Goal: Information Seeking & Learning: Learn about a topic

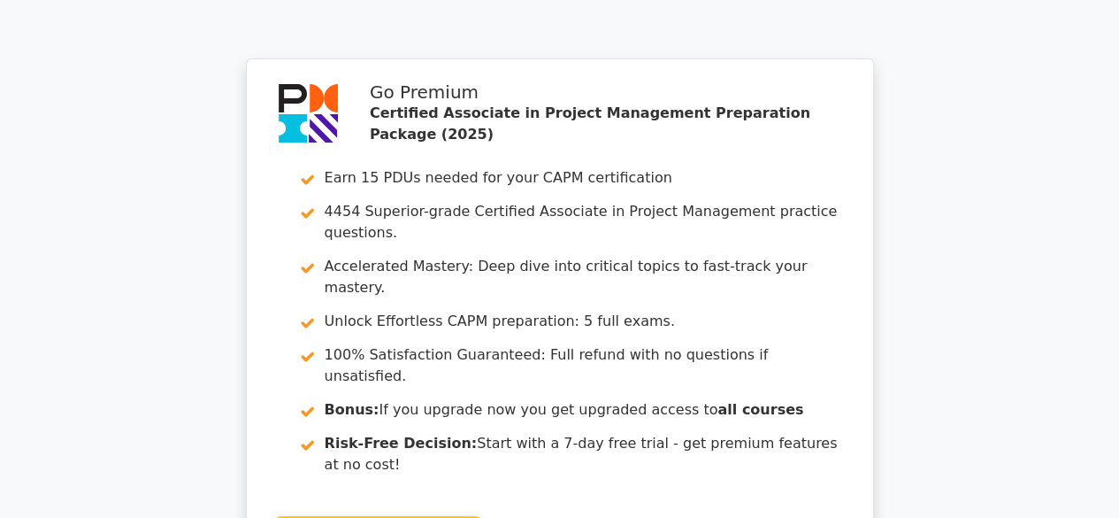
scroll to position [3336, 0]
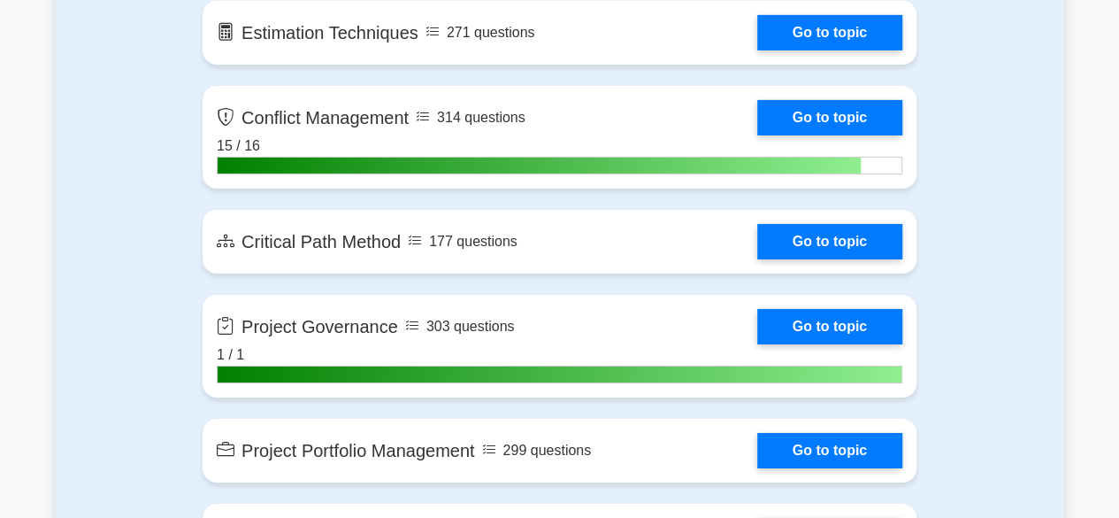
scroll to position [2927, 0]
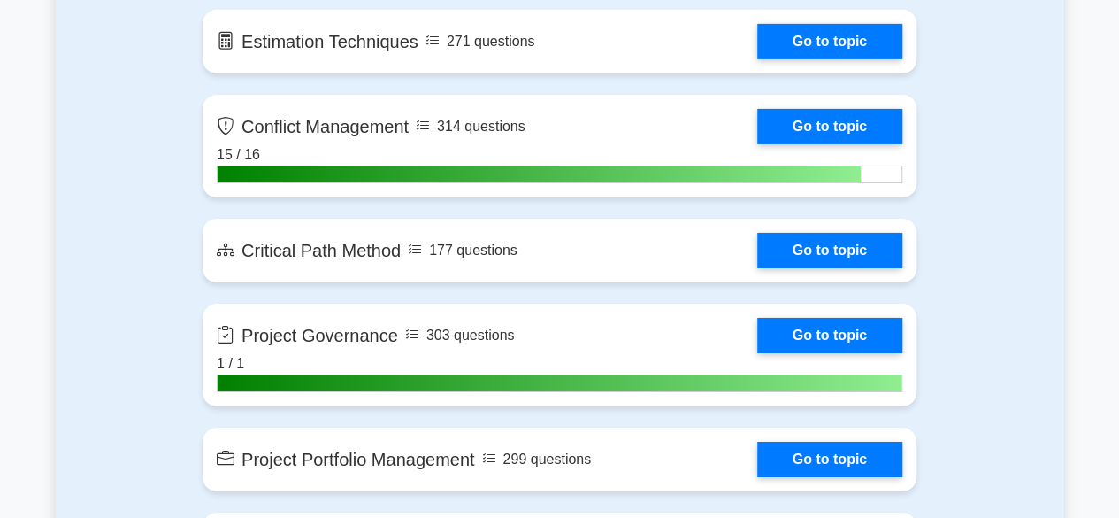
drag, startPoint x: 1125, startPoint y: 40, endPoint x: 1013, endPoint y: 249, distance: 237.9
click at [1021, 251] on html "Go Premium D" at bounding box center [559, 444] width 1119 height 6742
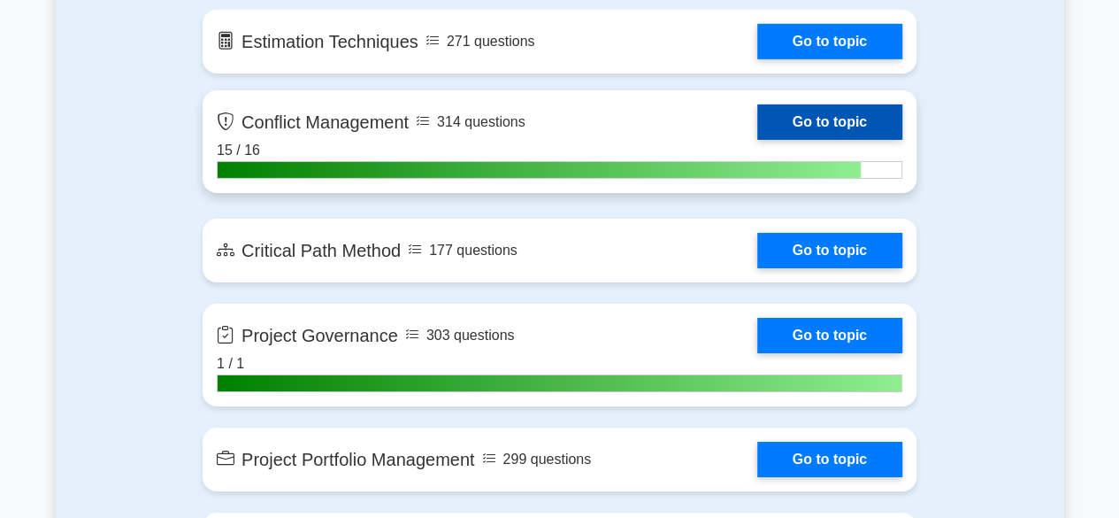
click at [797, 107] on link "Go to topic" at bounding box center [829, 121] width 145 height 35
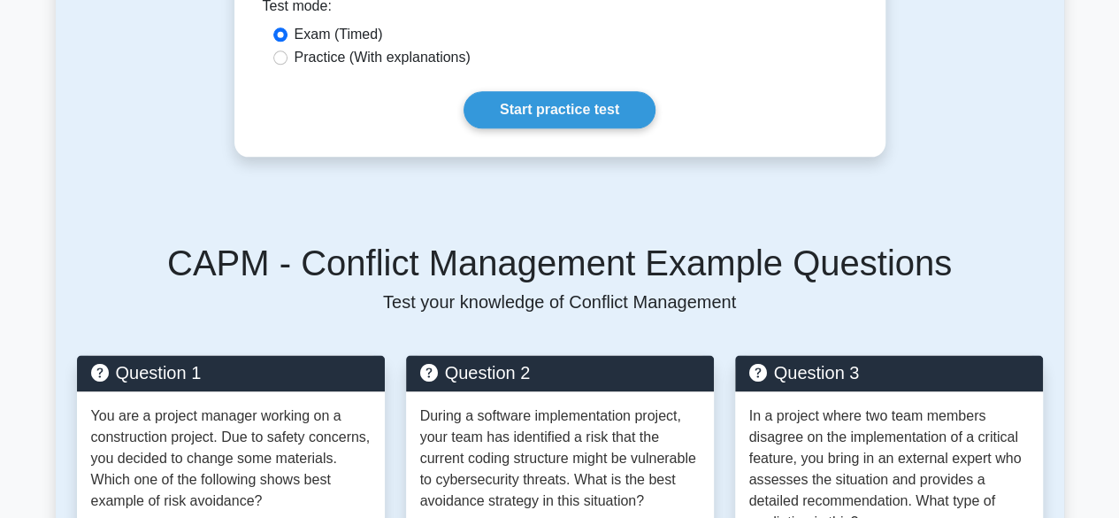
scroll to position [1026, 0]
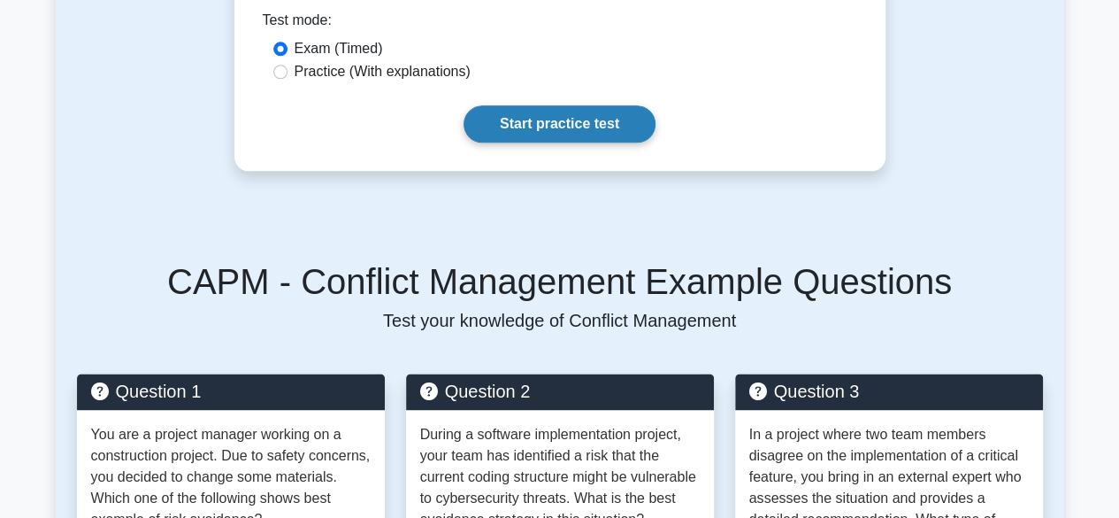
click at [616, 142] on link "Start practice test" at bounding box center [560, 123] width 192 height 37
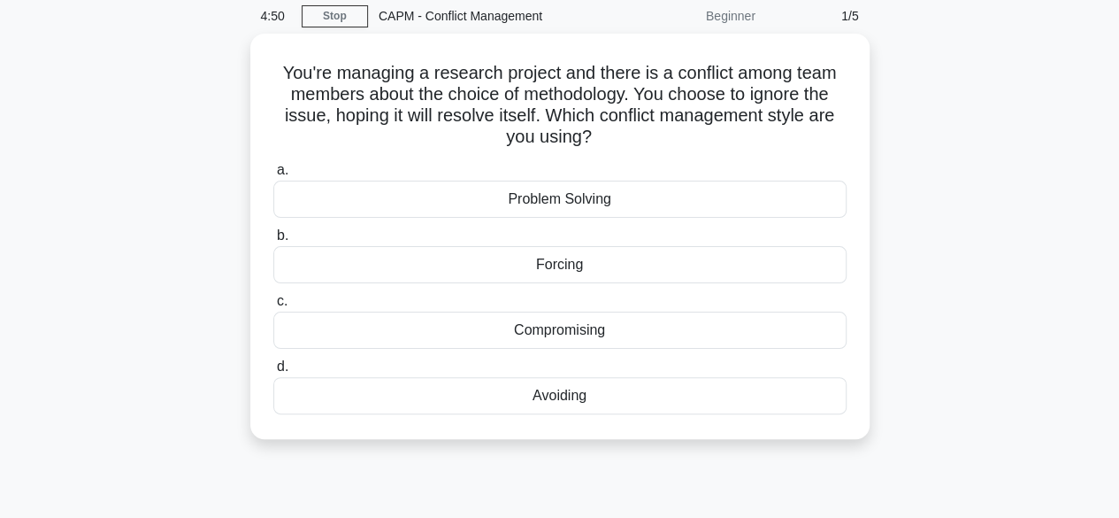
scroll to position [73, 0]
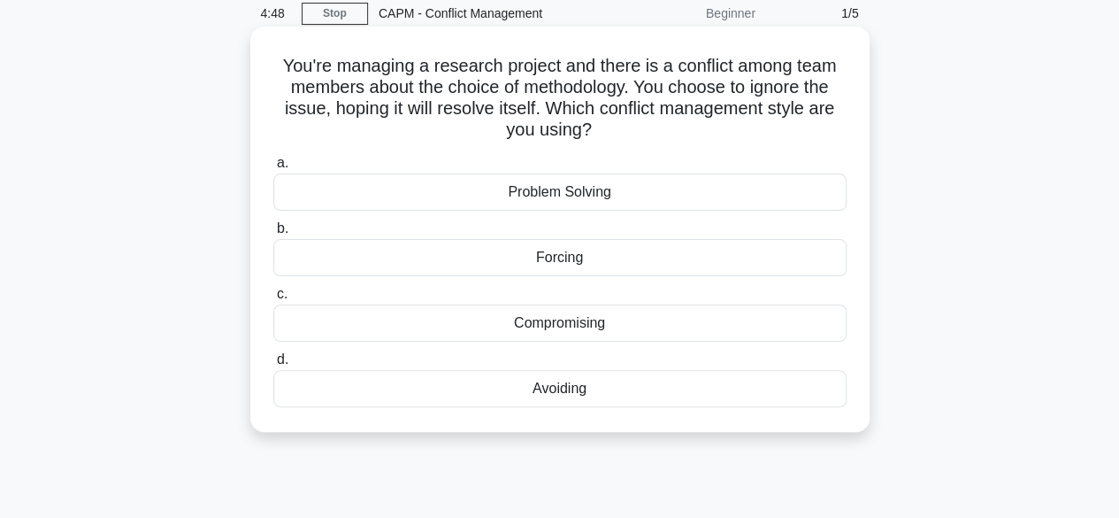
click at [606, 388] on div "Avoiding" at bounding box center [559, 388] width 573 height 37
click at [273, 365] on input "d. Avoiding" at bounding box center [273, 360] width 0 height 12
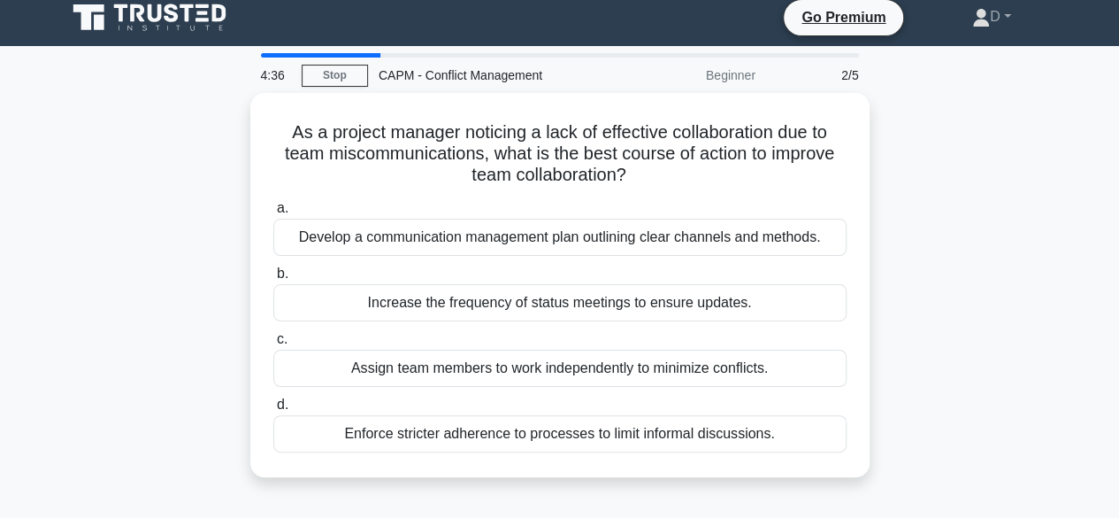
scroll to position [12, 0]
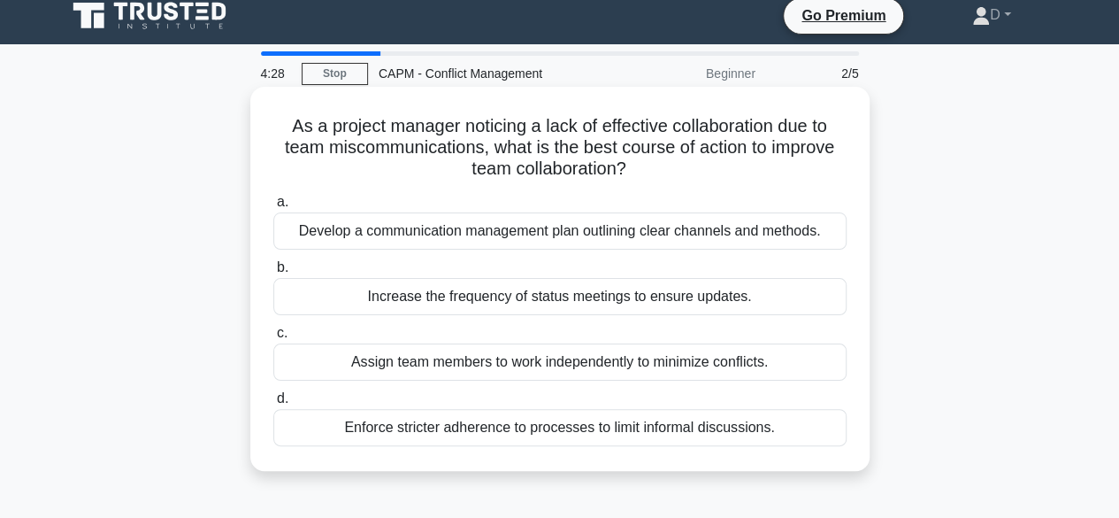
click at [686, 237] on div "Develop a communication management plan outlining clear channels and methods." at bounding box center [559, 230] width 573 height 37
click at [273, 208] on input "a. Develop a communication management plan outlining clear channels and methods." at bounding box center [273, 202] width 0 height 12
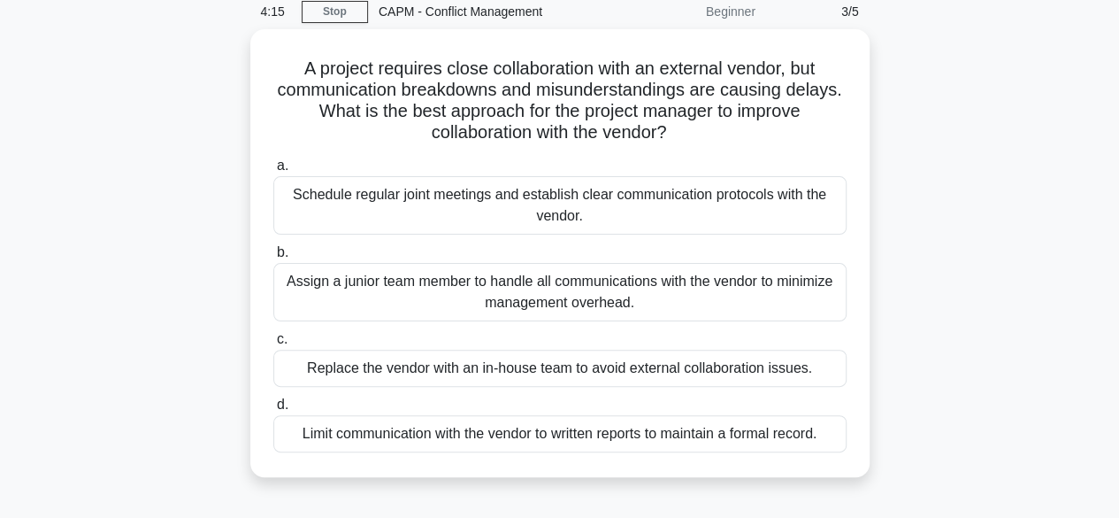
scroll to position [76, 0]
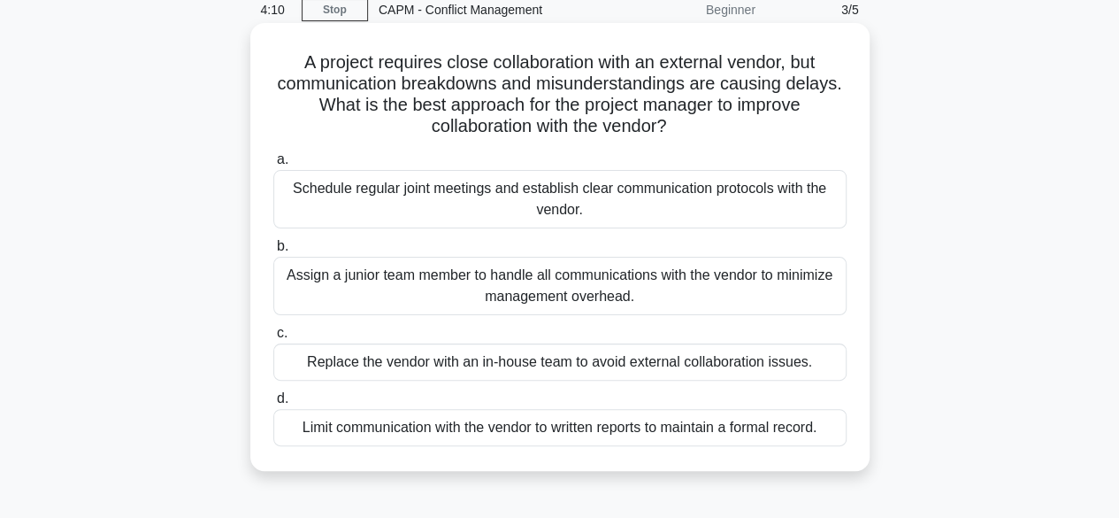
click at [727, 196] on div "Schedule regular joint meetings and establish clear communication protocols wit…" at bounding box center [559, 199] width 573 height 58
click at [273, 165] on input "a. Schedule regular joint meetings and establish clear communication protocols …" at bounding box center [273, 160] width 0 height 12
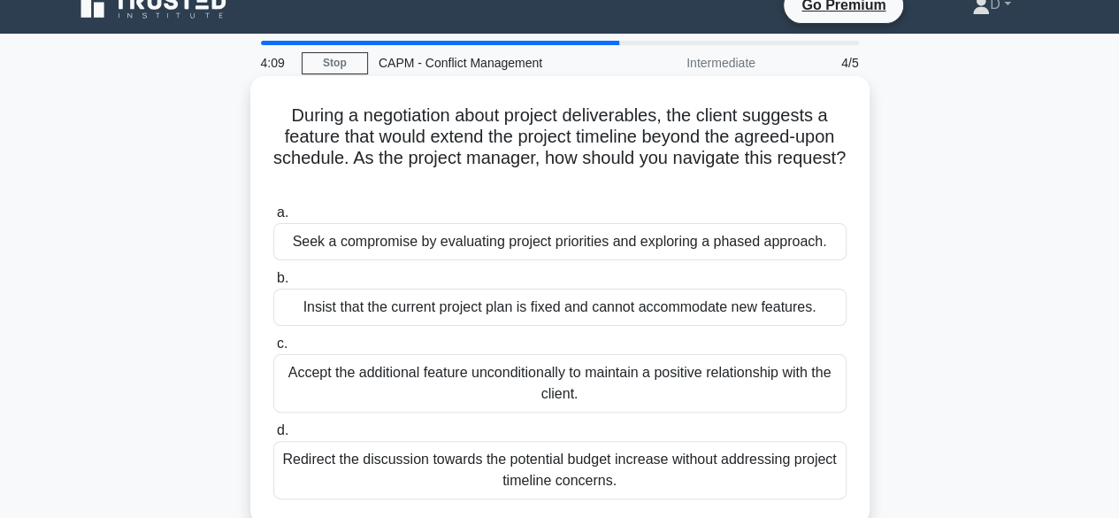
scroll to position [0, 0]
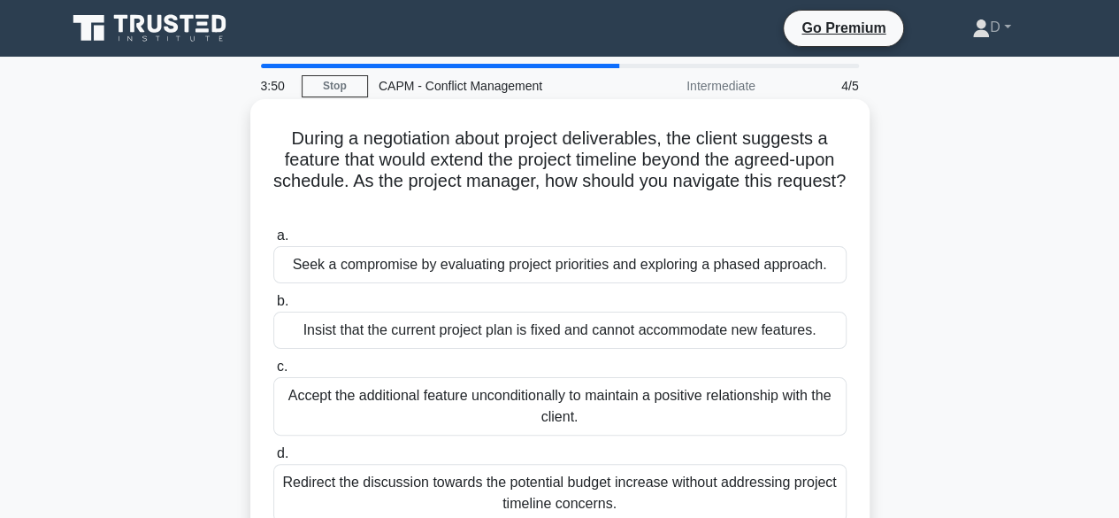
click at [669, 270] on div "Seek a compromise by evaluating project priorities and exploring a phased appro…" at bounding box center [559, 264] width 573 height 37
click at [273, 242] on input "a. Seek a compromise by evaluating project priorities and exploring a phased ap…" at bounding box center [273, 236] width 0 height 12
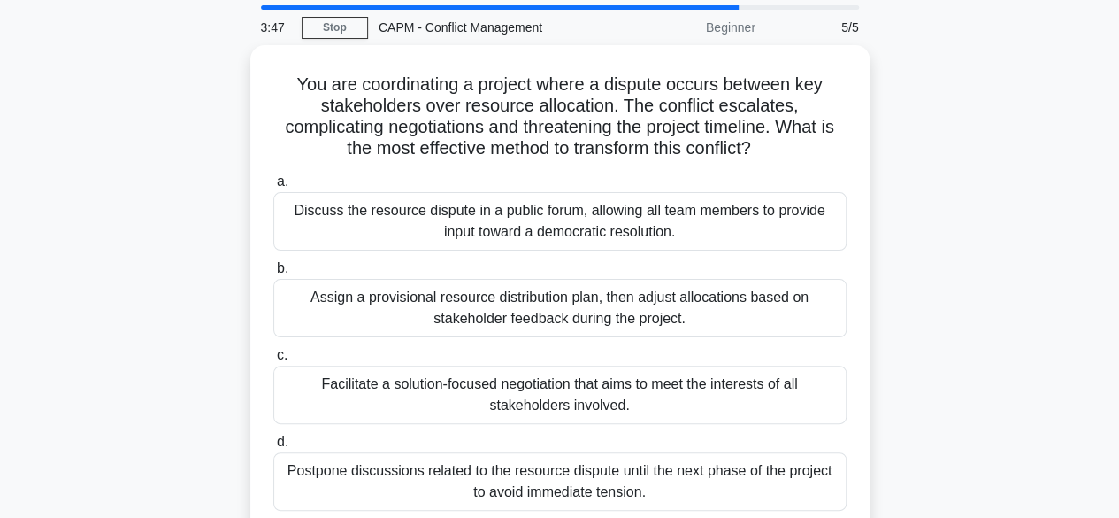
scroll to position [59, 0]
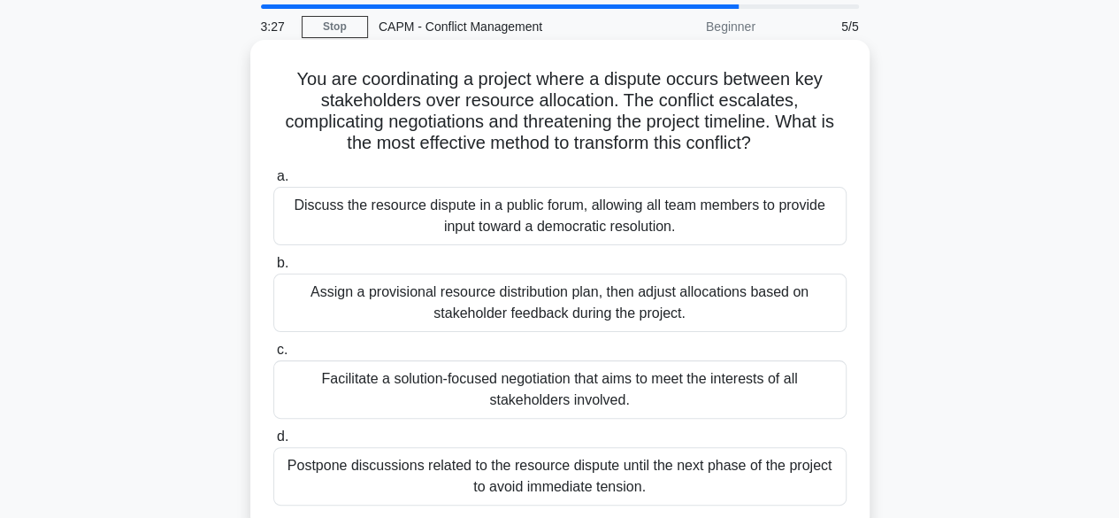
click at [805, 385] on div "Facilitate a solution-focused negotiation that aims to meet the interests of al…" at bounding box center [559, 389] width 573 height 58
click at [273, 356] on input "c. Facilitate a solution-focused negotiation that aims to meet the interests of…" at bounding box center [273, 350] width 0 height 12
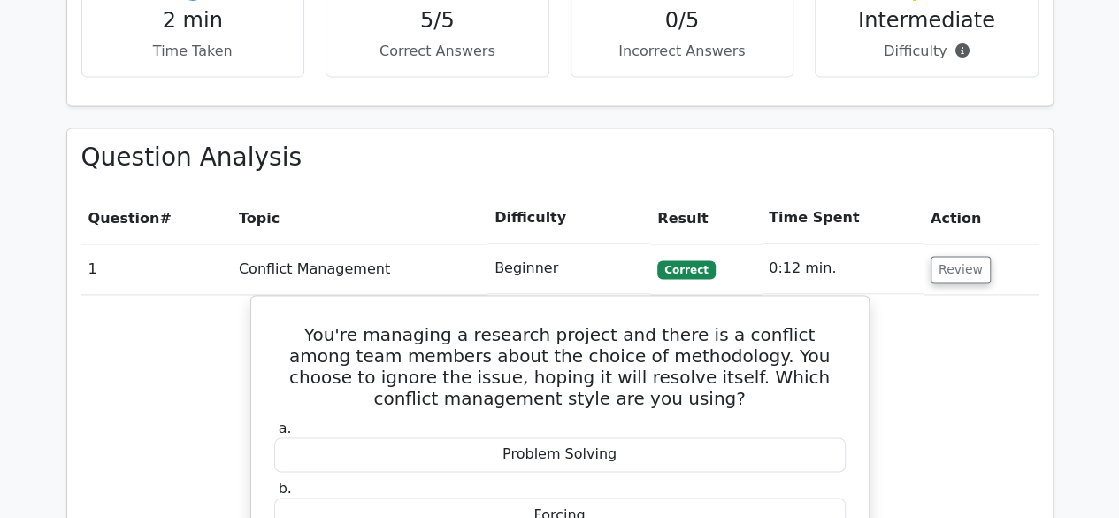
scroll to position [1358, 0]
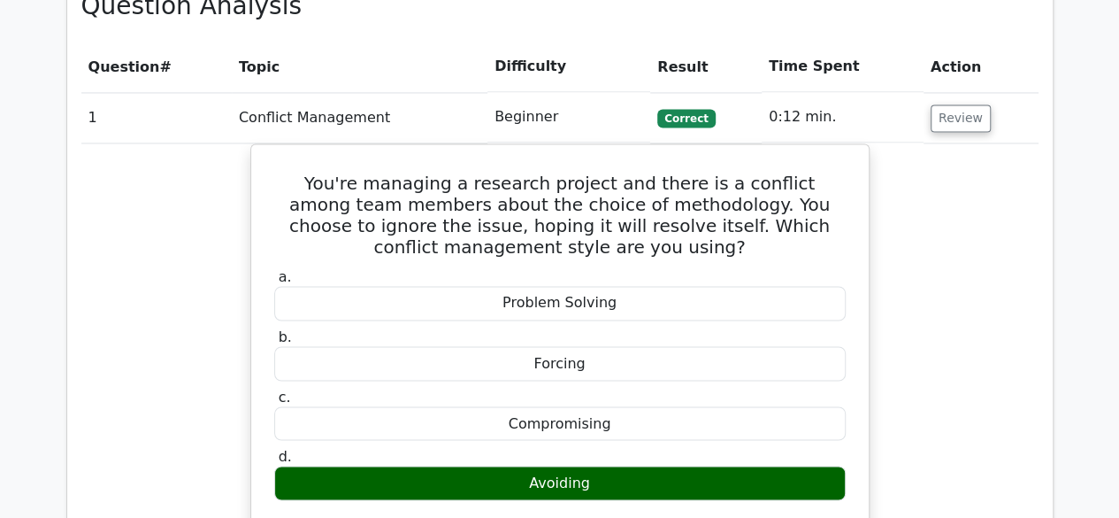
drag, startPoint x: 0, startPoint y: 0, endPoint x: 1128, endPoint y: 291, distance: 1165.0
click at [1118, 293] on html "Go Premium D" at bounding box center [559, 356] width 1119 height 3428
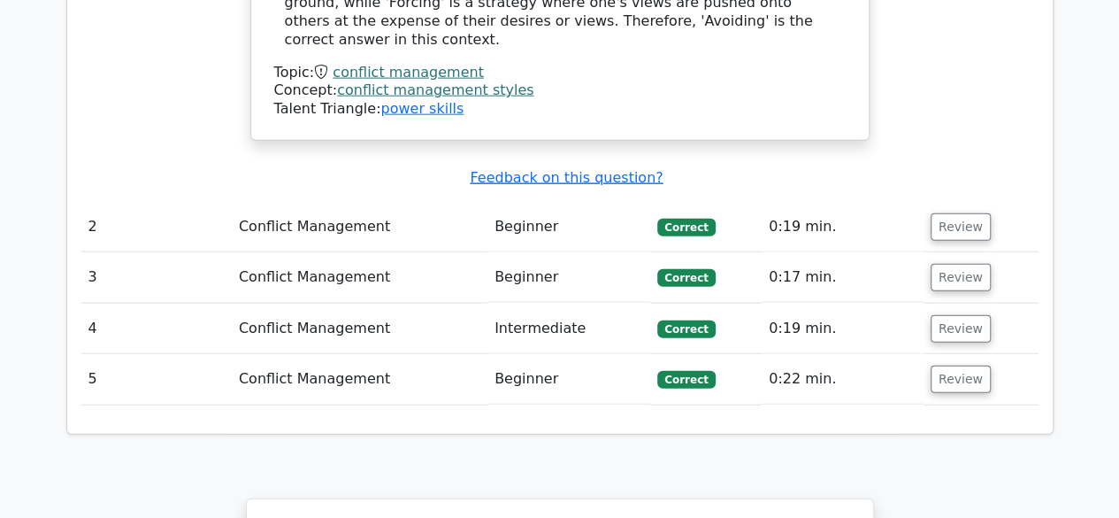
scroll to position [2069, 0]
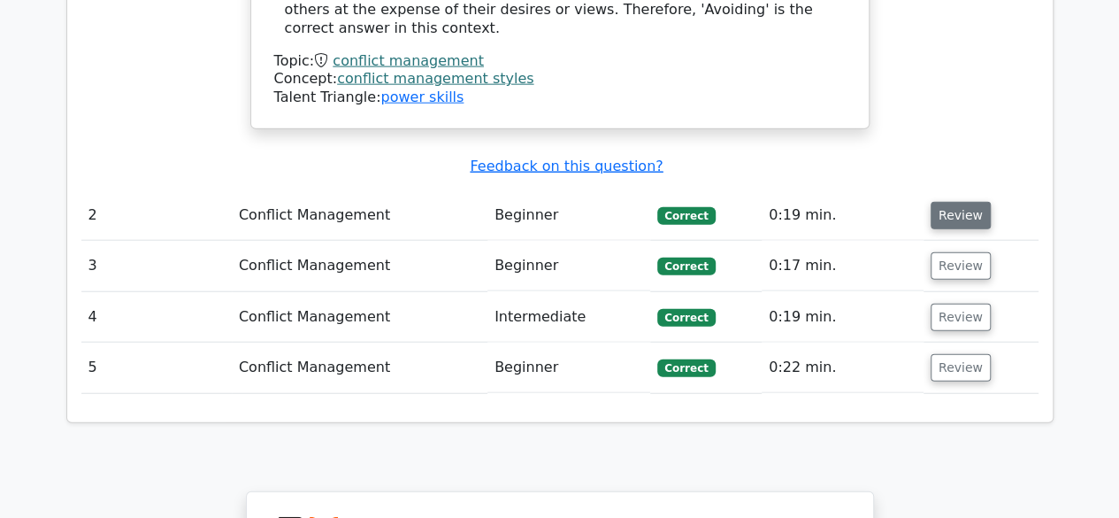
click at [959, 202] on button "Review" at bounding box center [961, 215] width 60 height 27
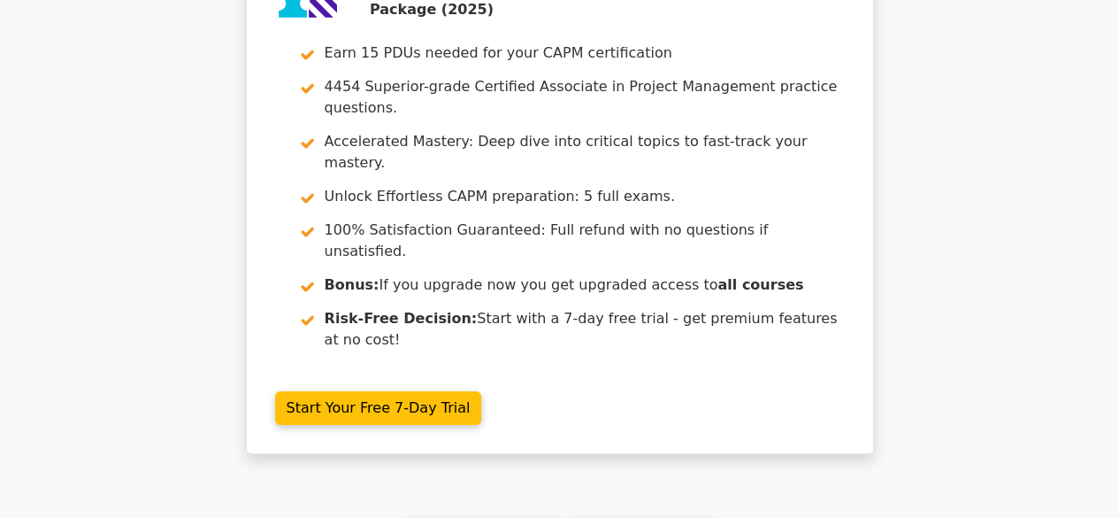
scroll to position [3407, 0]
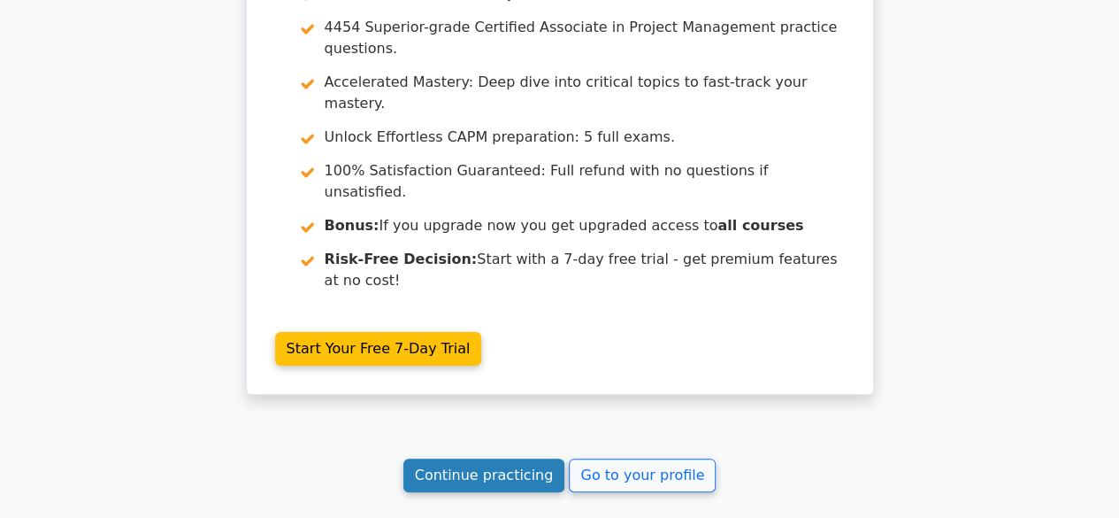
click at [501, 458] on link "Continue practicing" at bounding box center [484, 475] width 162 height 34
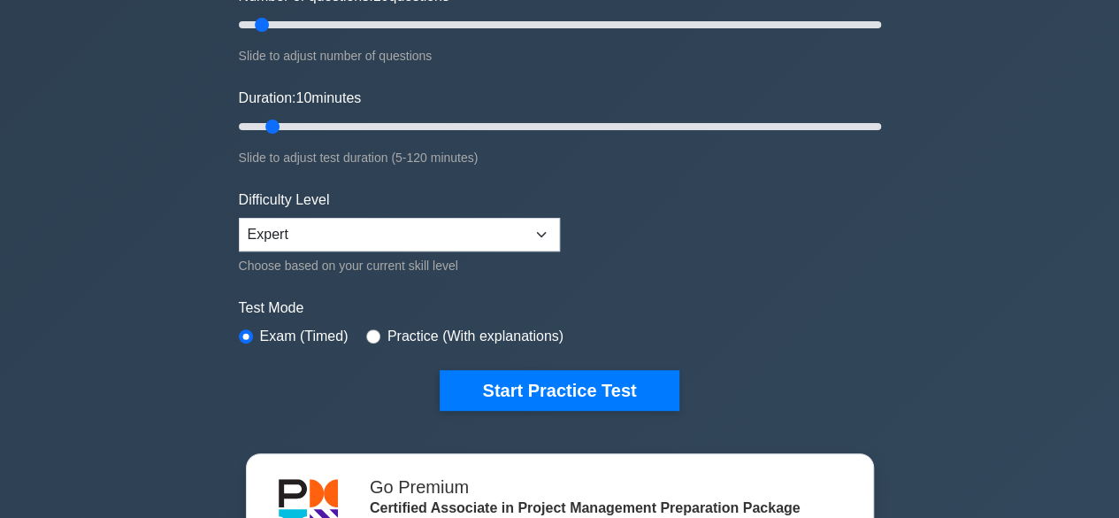
scroll to position [297, 0]
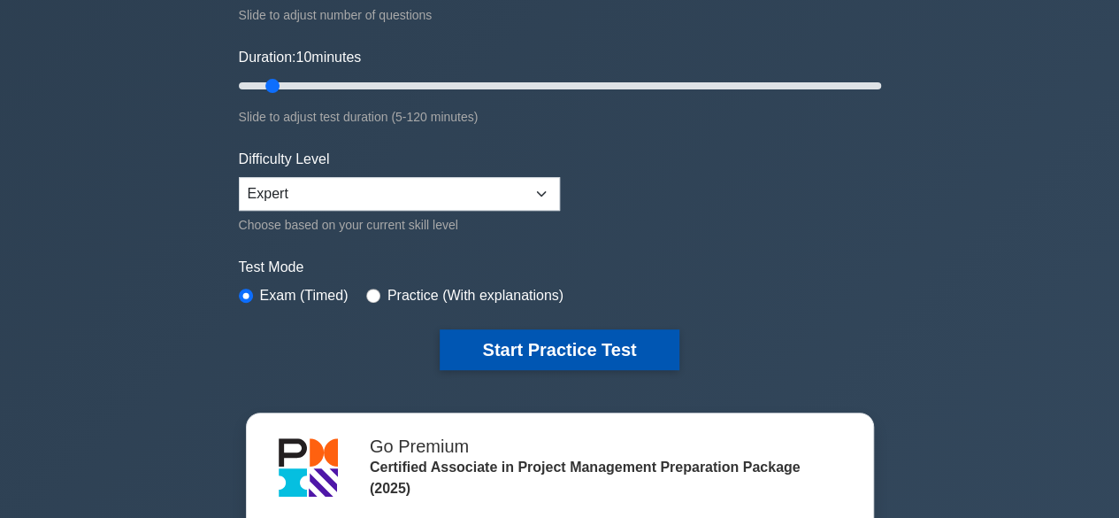
click at [597, 353] on button "Start Practice Test" at bounding box center [559, 349] width 239 height 41
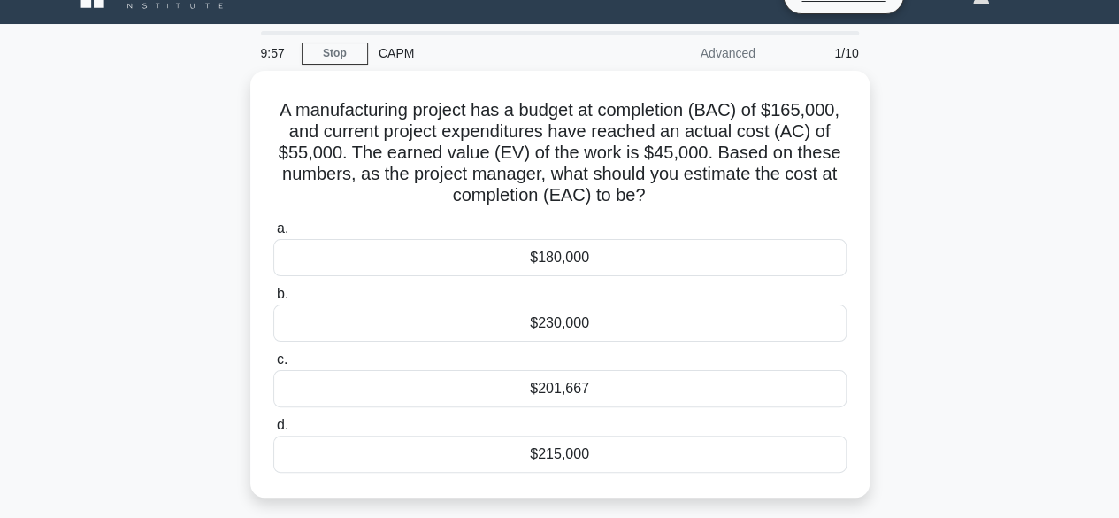
scroll to position [34, 0]
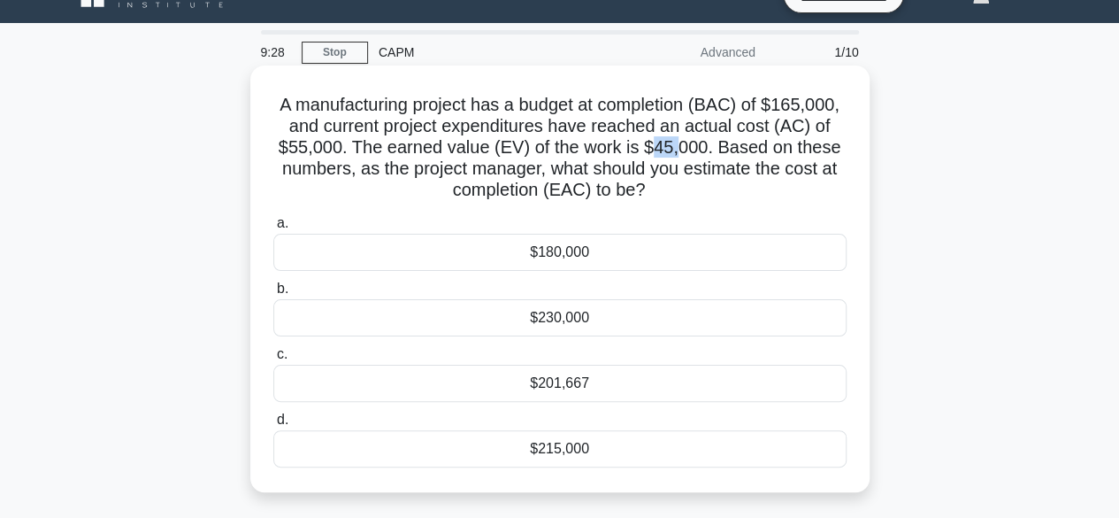
drag, startPoint x: 683, startPoint y: 150, endPoint x: 656, endPoint y: 146, distance: 26.8
click at [656, 146] on h5 "A manufacturing project has a budget at completion (BAC) of $165,000, and curre…" at bounding box center [560, 148] width 577 height 108
drag, startPoint x: 669, startPoint y: 198, endPoint x: 266, endPoint y: 98, distance: 414.8
click at [266, 98] on div "A manufacturing project has a budget at completion (BAC) of $165,000, and curre…" at bounding box center [559, 279] width 605 height 412
copy h5 "A manufacturing project has a budget at completion (BAC) of $165,000, and curre…"
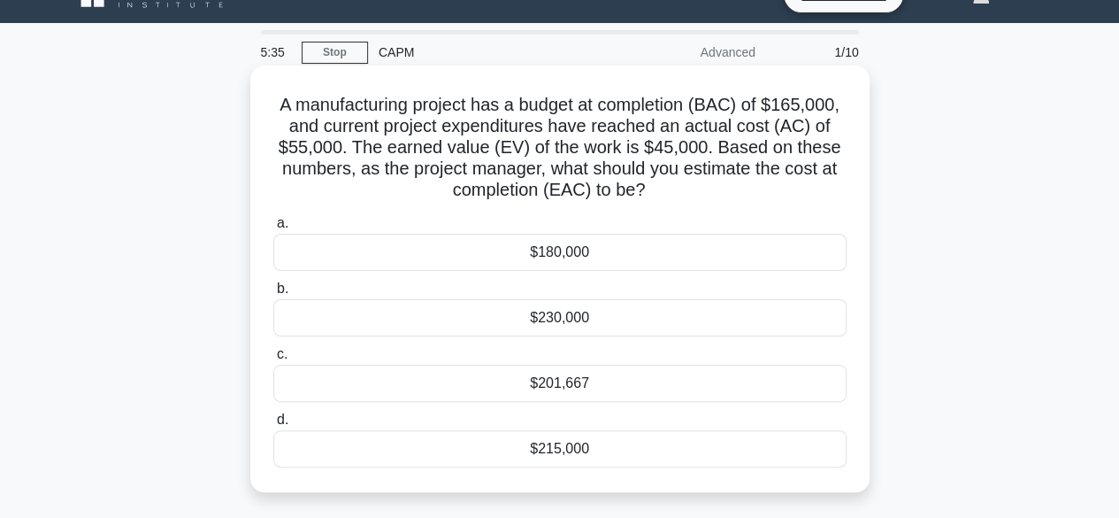
click at [577, 392] on div "$201,667" at bounding box center [559, 383] width 573 height 37
click at [273, 360] on input "c. $201,667" at bounding box center [273, 355] width 0 height 12
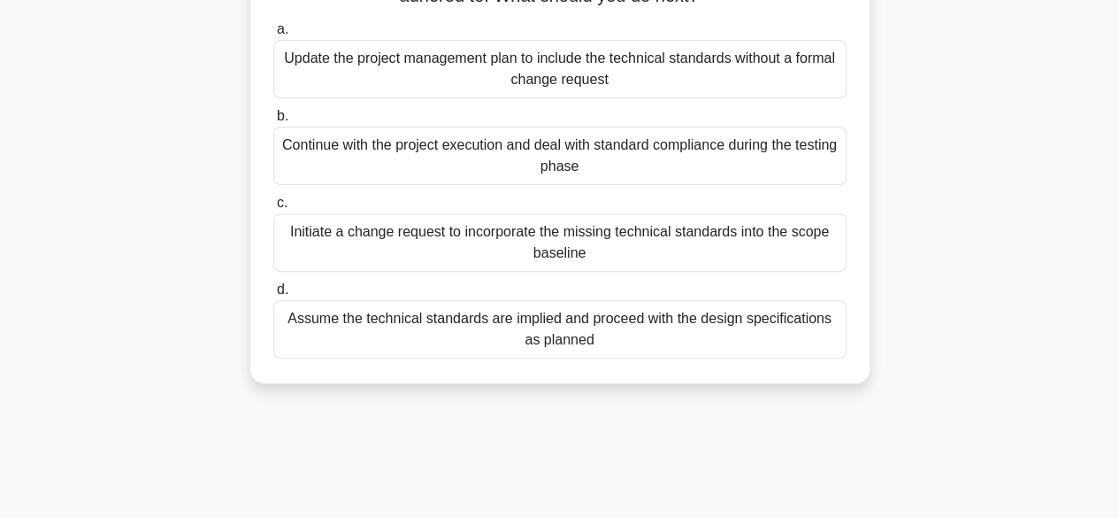
scroll to position [226, 0]
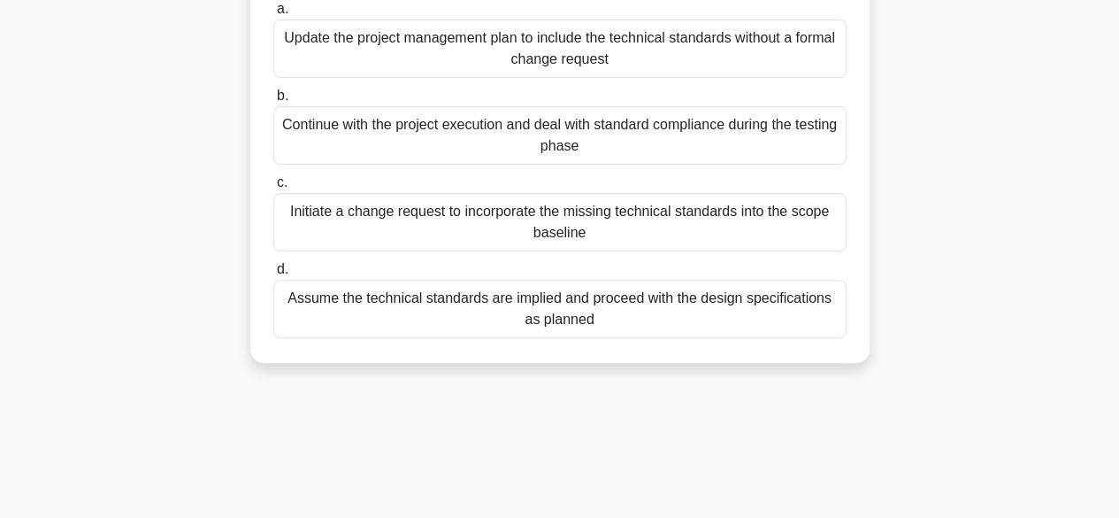
click at [728, 220] on div "Initiate a change request to incorporate the missing technical standards into t…" at bounding box center [559, 222] width 573 height 58
click at [273, 188] on input "c. Initiate a change request to incorporate the missing technical standards int…" at bounding box center [273, 183] width 0 height 12
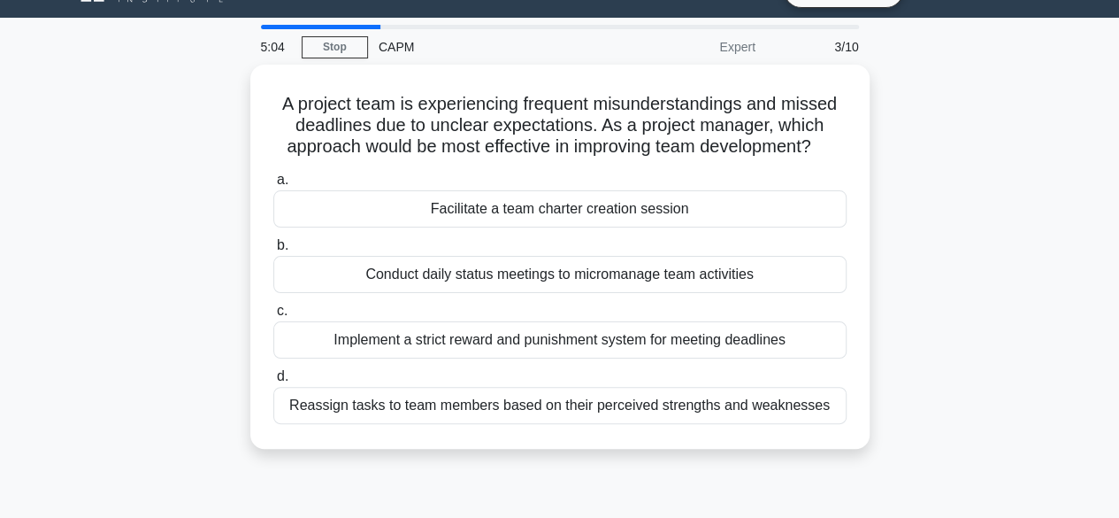
scroll to position [0, 0]
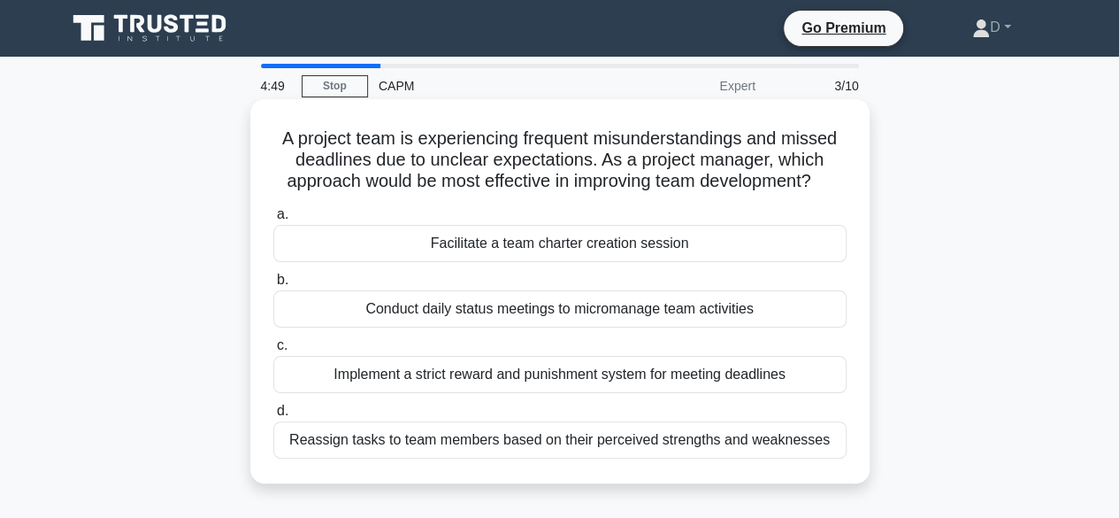
click at [643, 256] on div "Facilitate a team charter creation session" at bounding box center [559, 243] width 573 height 37
click at [273, 220] on input "a. Facilitate a team charter creation session" at bounding box center [273, 215] width 0 height 12
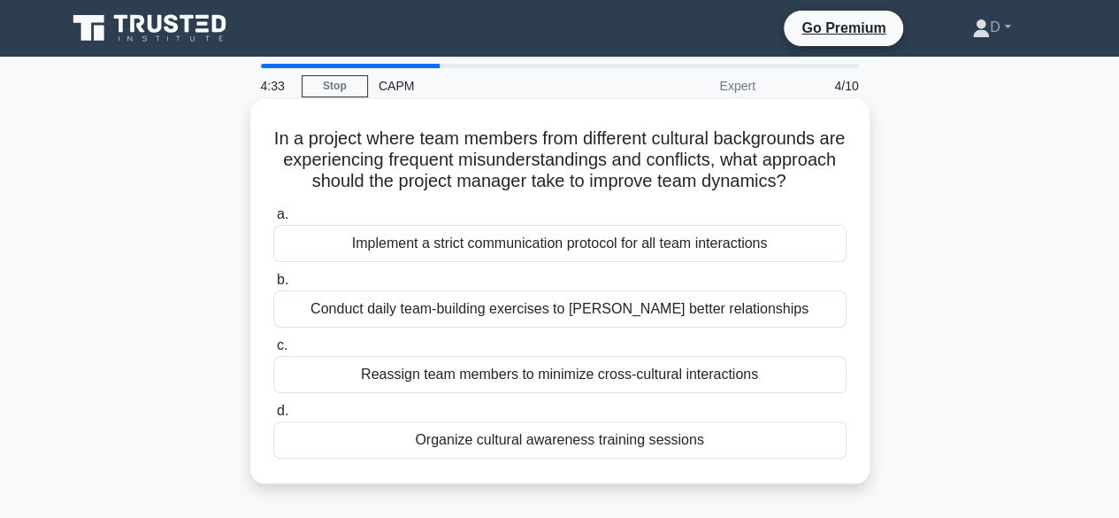
click at [670, 458] on div "Organize cultural awareness training sessions" at bounding box center [559, 439] width 573 height 37
click at [273, 417] on input "d. Organize cultural awareness training sessions" at bounding box center [273, 411] width 0 height 12
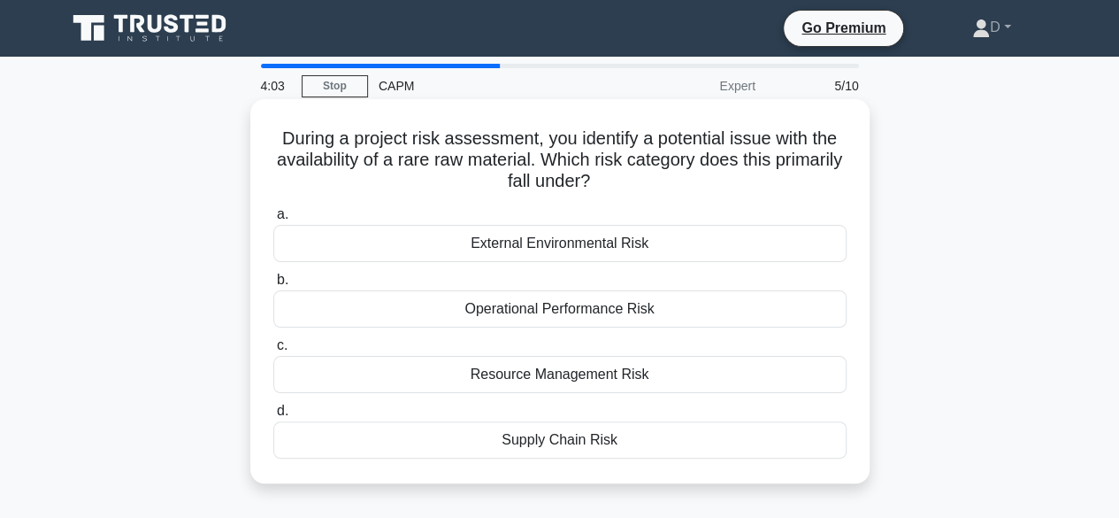
click at [667, 443] on div "Supply Chain Risk" at bounding box center [559, 439] width 573 height 37
click at [273, 417] on input "d. Supply Chain Risk" at bounding box center [273, 411] width 0 height 12
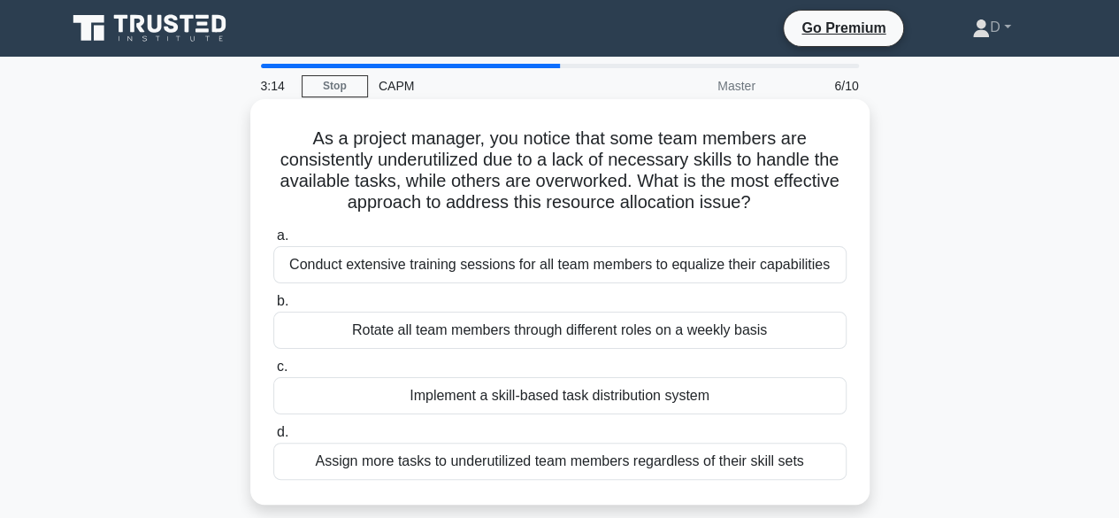
click at [704, 269] on div "Conduct extensive training sessions for all team members to equalize their capa…" at bounding box center [559, 264] width 573 height 37
click at [273, 242] on input "a. Conduct extensive training sessions for all team members to equalize their c…" at bounding box center [273, 236] width 0 height 12
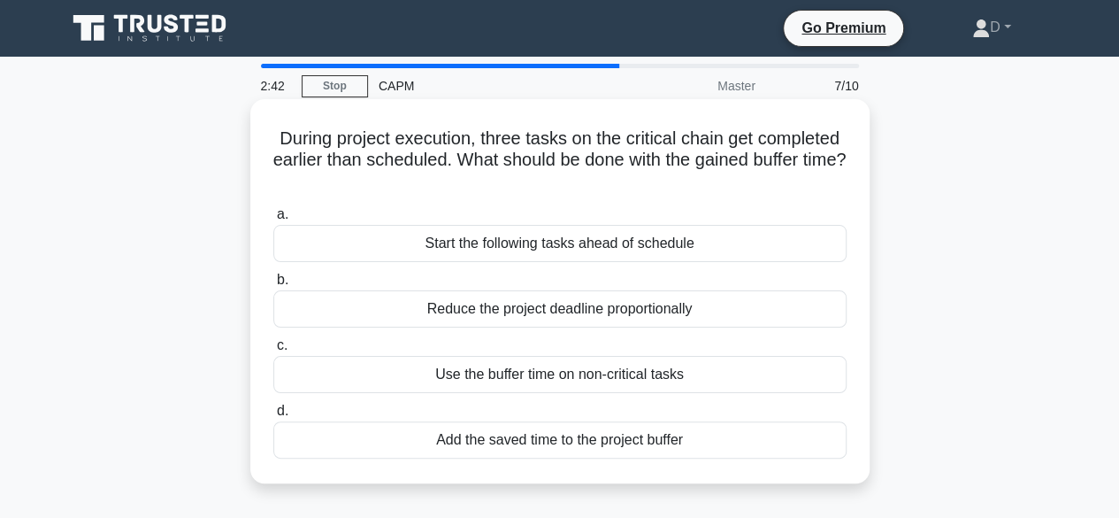
click at [626, 251] on div "Start the following tasks ahead of schedule" at bounding box center [559, 243] width 573 height 37
click at [273, 220] on input "a. Start the following tasks ahead of schedule" at bounding box center [273, 215] width 0 height 12
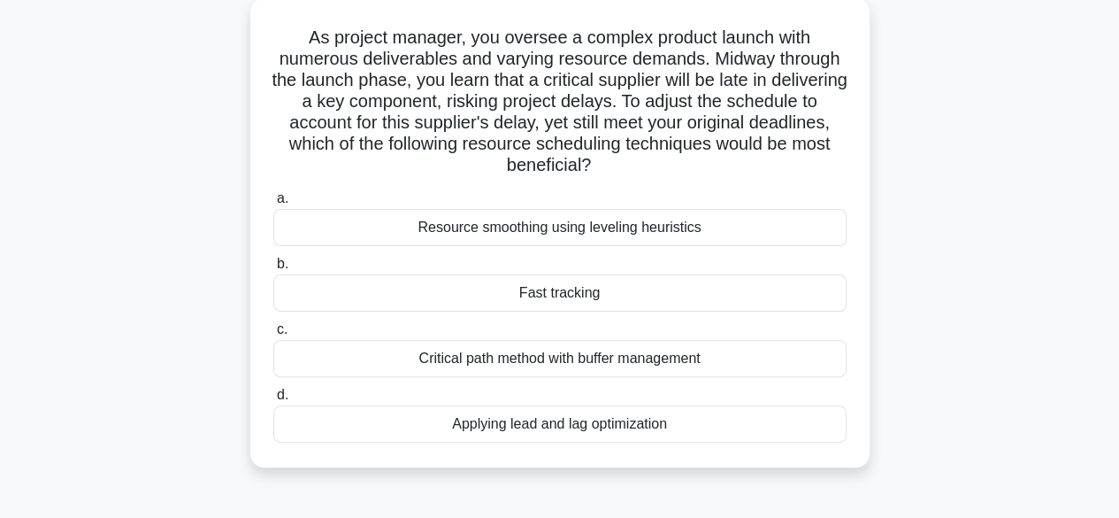
scroll to position [104, 0]
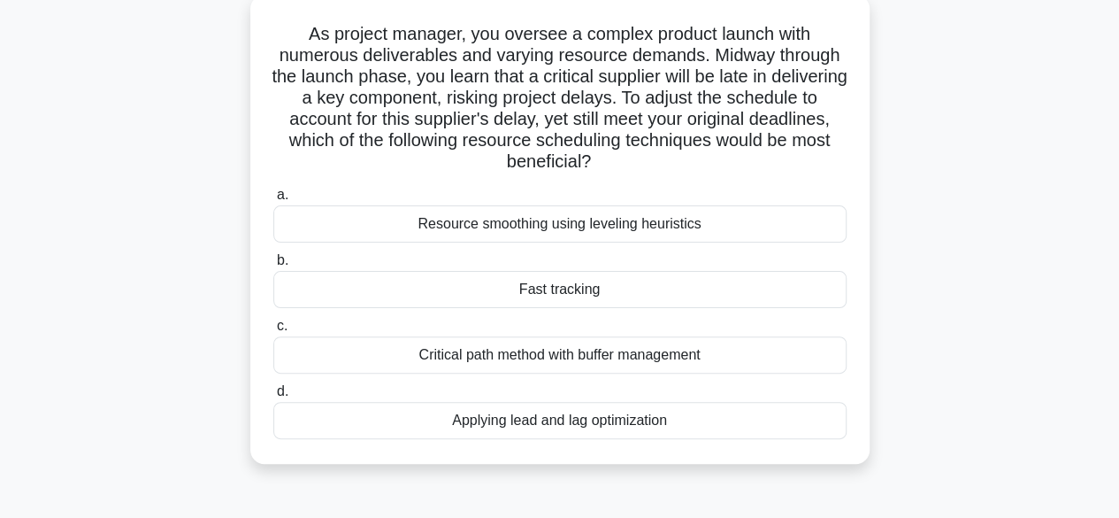
click at [540, 431] on div "Applying lead and lag optimization" at bounding box center [559, 420] width 573 height 37
click at [273, 397] on input "d. Applying lead and lag optimization" at bounding box center [273, 392] width 0 height 12
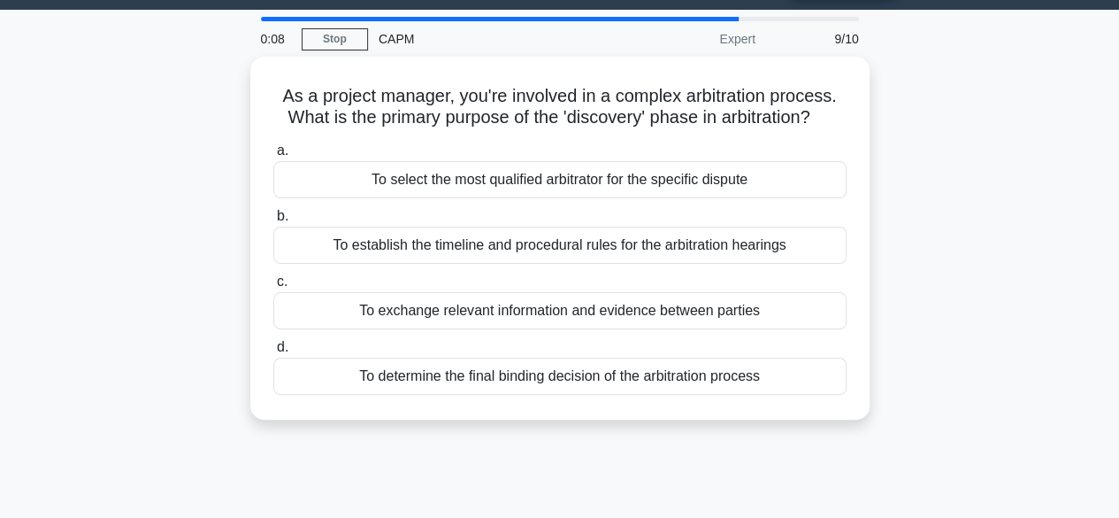
scroll to position [0, 0]
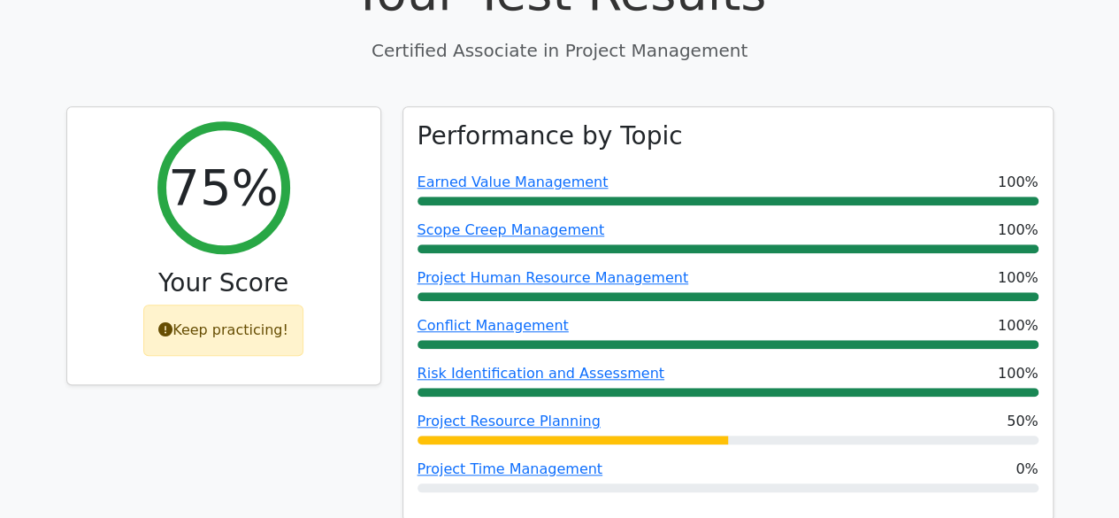
scroll to position [736, 0]
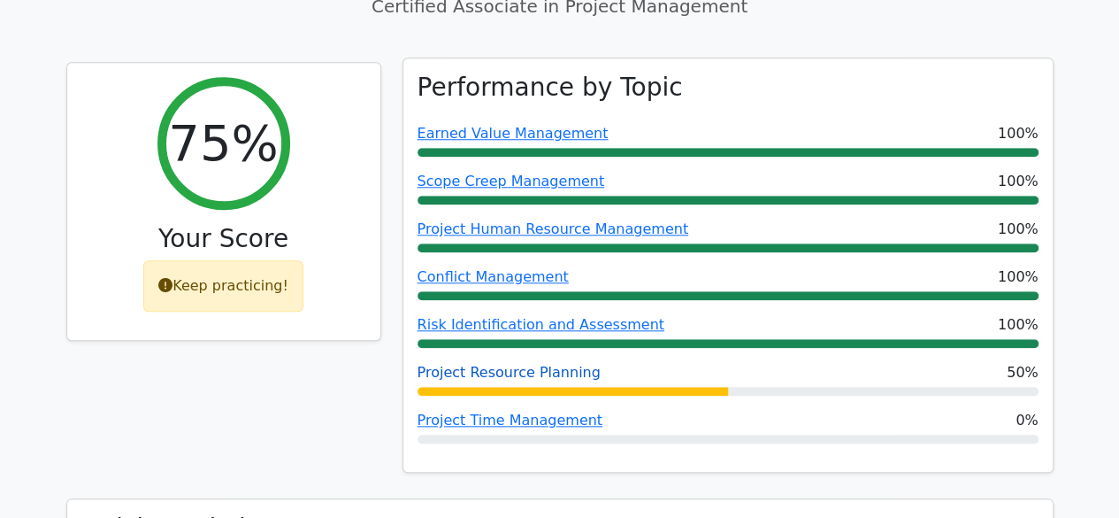
click at [523, 364] on link "Project Resource Planning" at bounding box center [509, 372] width 183 height 17
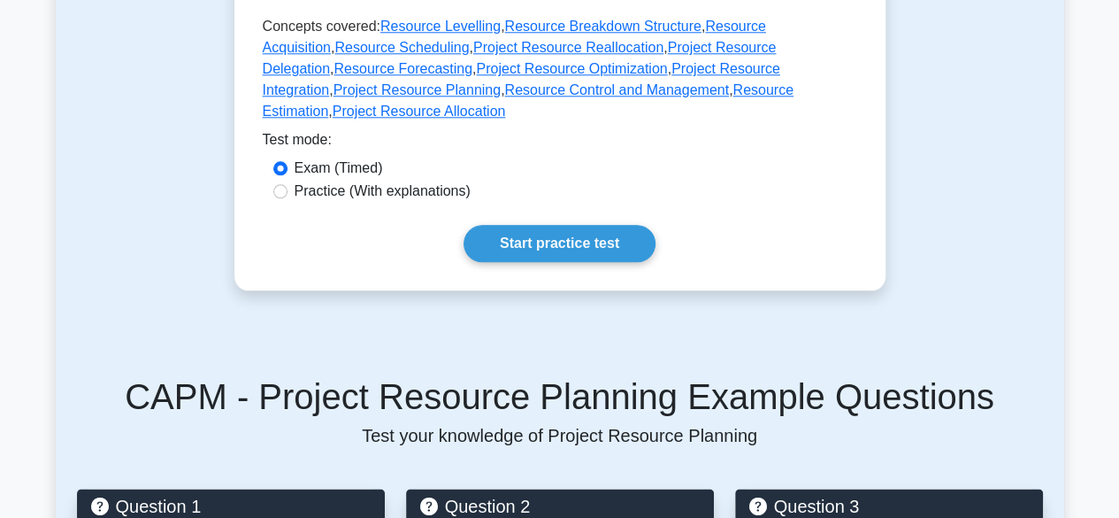
scroll to position [949, 0]
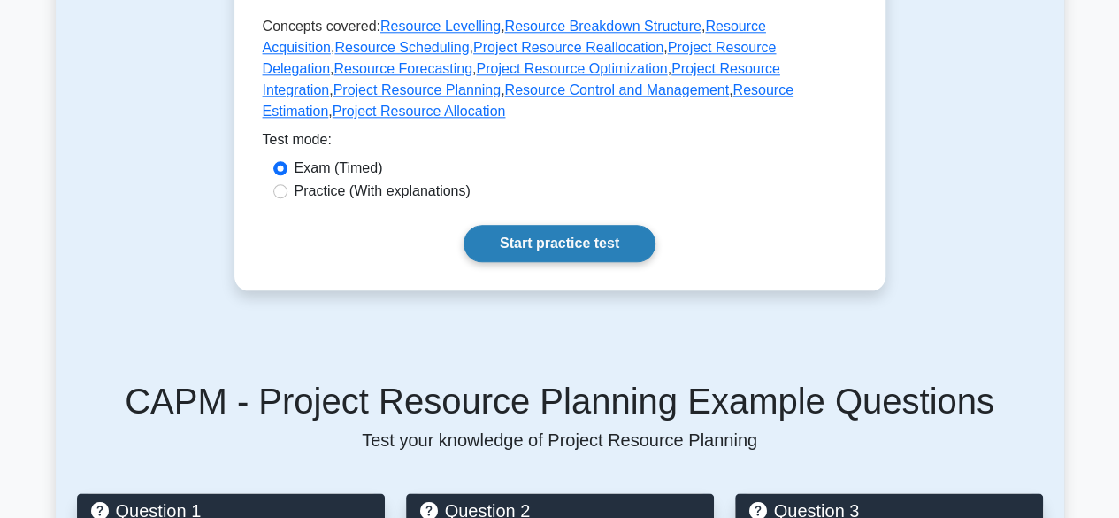
click at [577, 225] on link "Start practice test" at bounding box center [560, 243] width 192 height 37
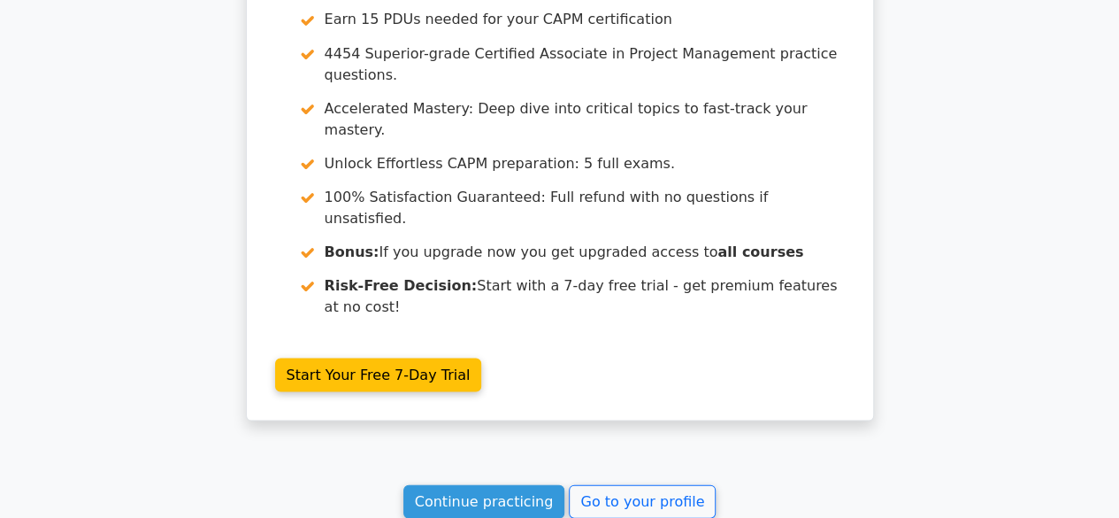
scroll to position [1647, 0]
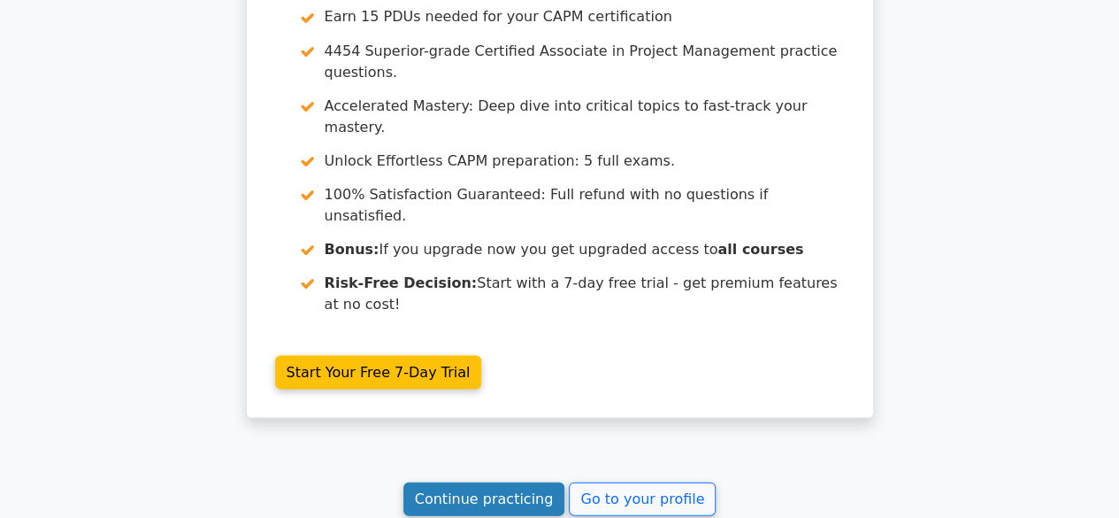
click at [492, 481] on link "Continue practicing" at bounding box center [484, 498] width 162 height 34
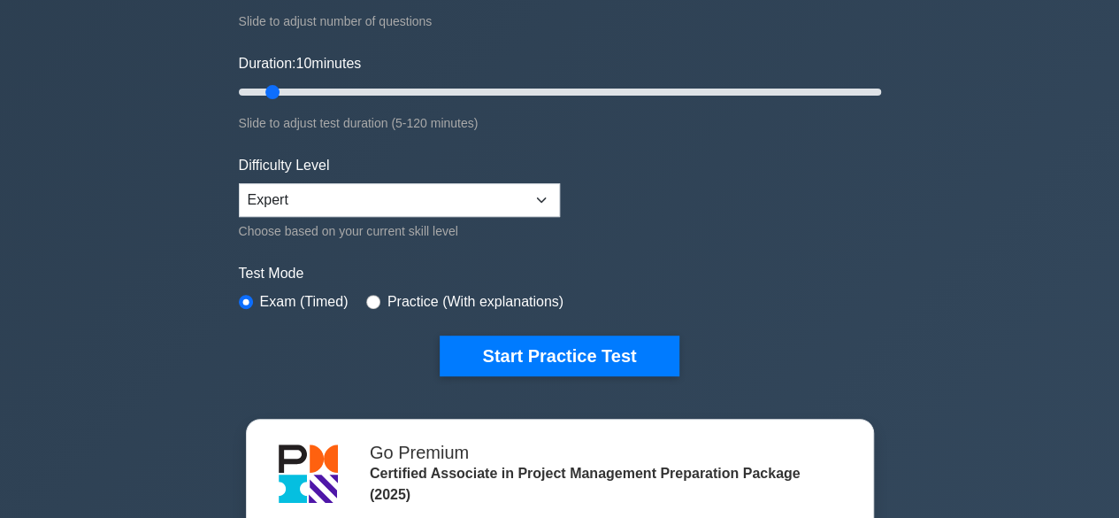
scroll to position [300, 0]
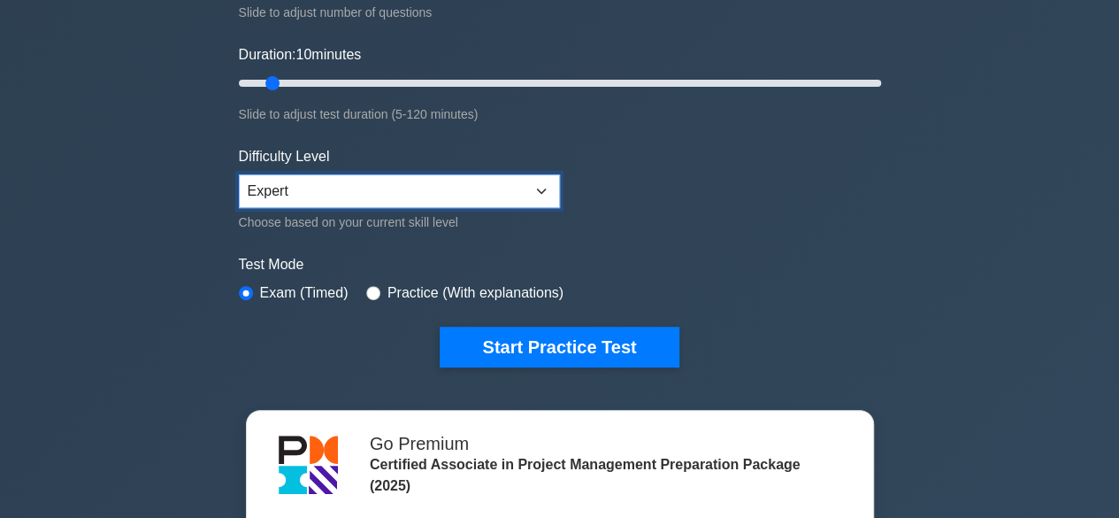
click at [541, 189] on select "Beginner Intermediate Expert" at bounding box center [399, 191] width 321 height 34
click at [541, 184] on select "Beginner Intermediate Expert" at bounding box center [399, 191] width 321 height 34
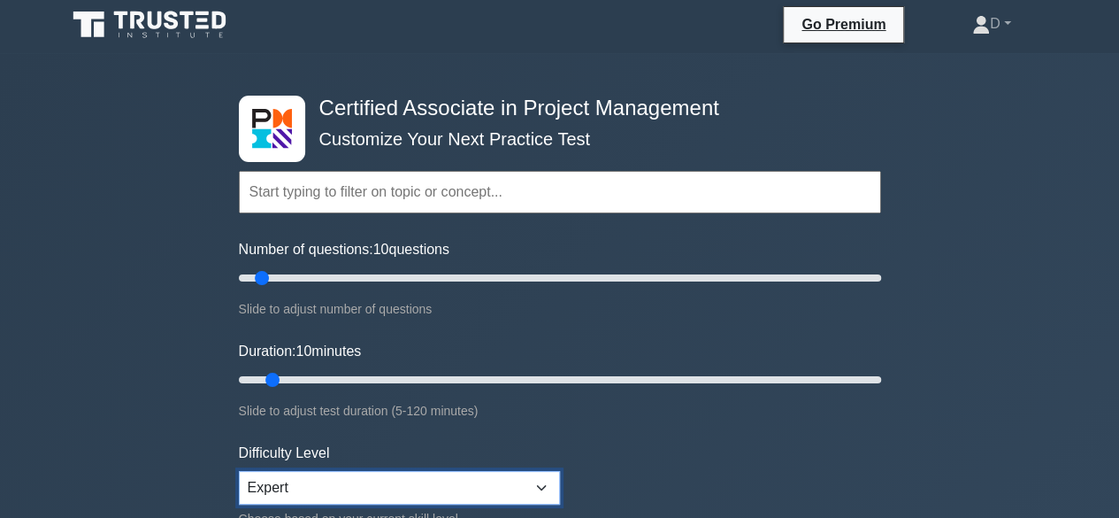
scroll to position [0, 0]
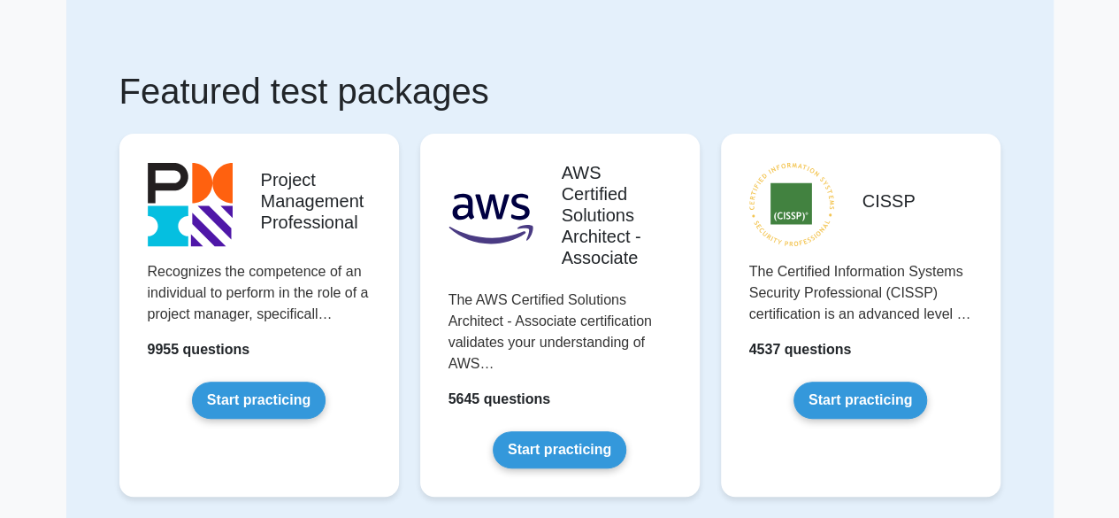
scroll to position [66, 0]
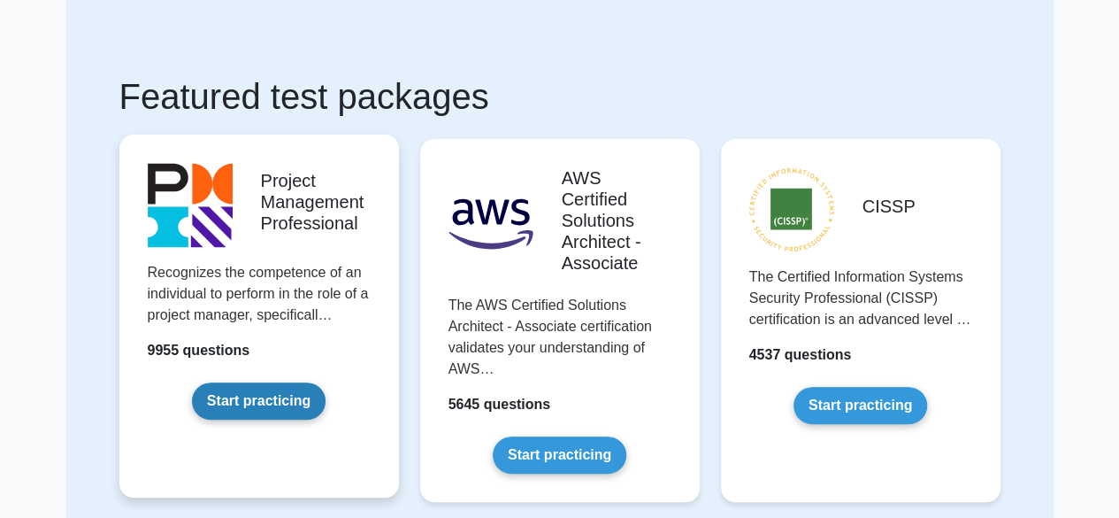
click at [253, 387] on link "Start practicing" at bounding box center [259, 400] width 134 height 37
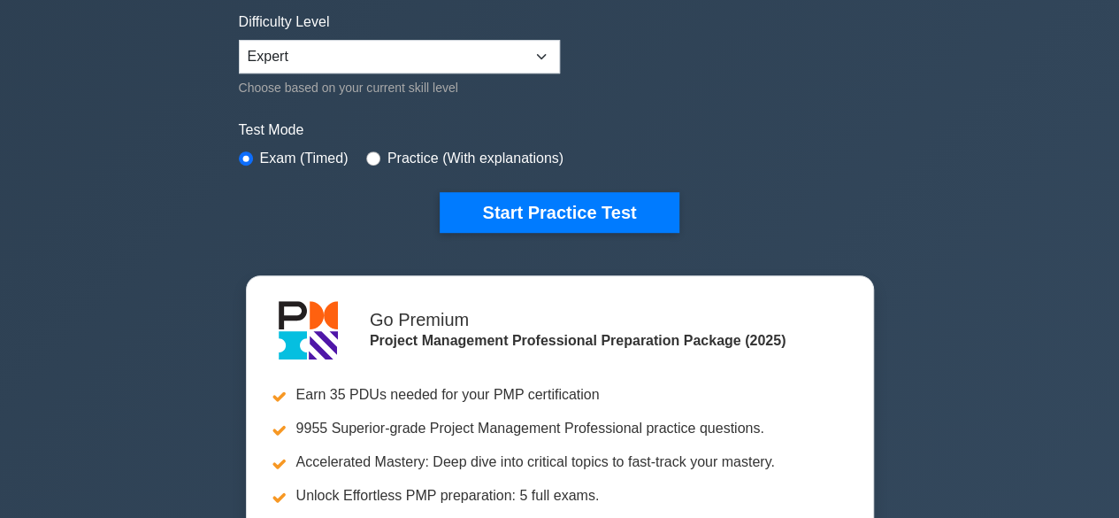
scroll to position [444, 0]
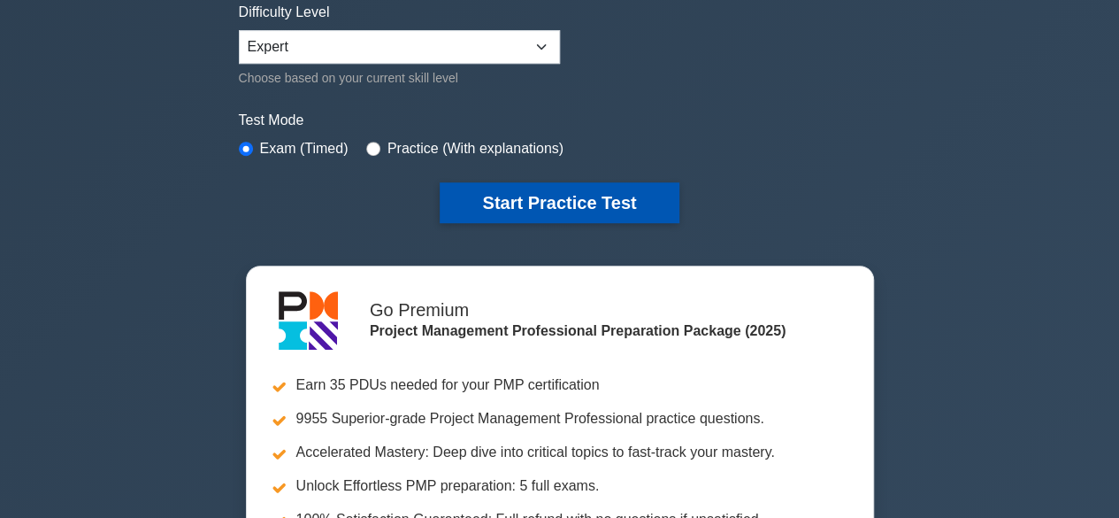
click at [610, 197] on button "Start Practice Test" at bounding box center [559, 202] width 239 height 41
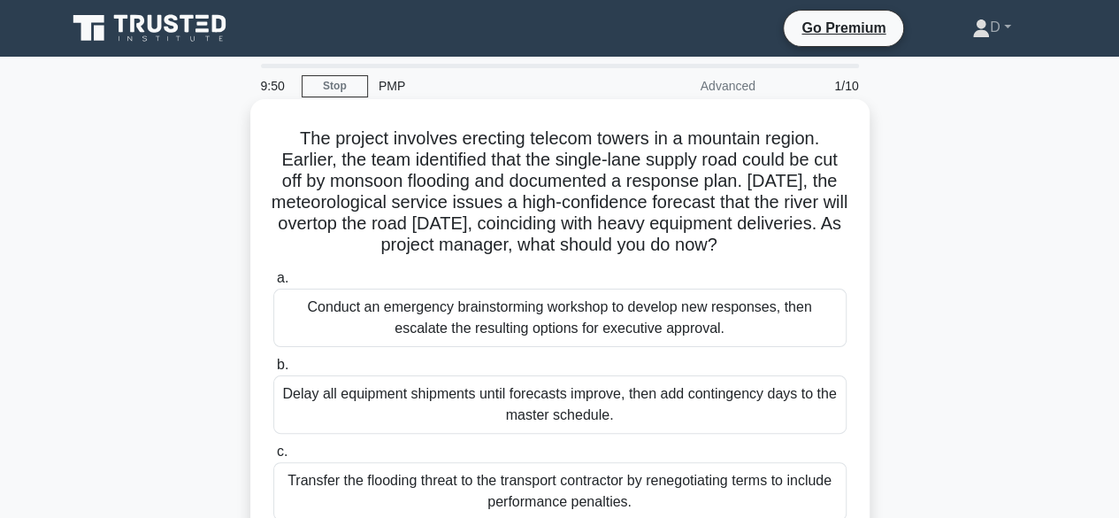
click at [532, 226] on h5 "The project involves erecting telecom towers in a mountain region. Earlier, the…" at bounding box center [560, 191] width 577 height 129
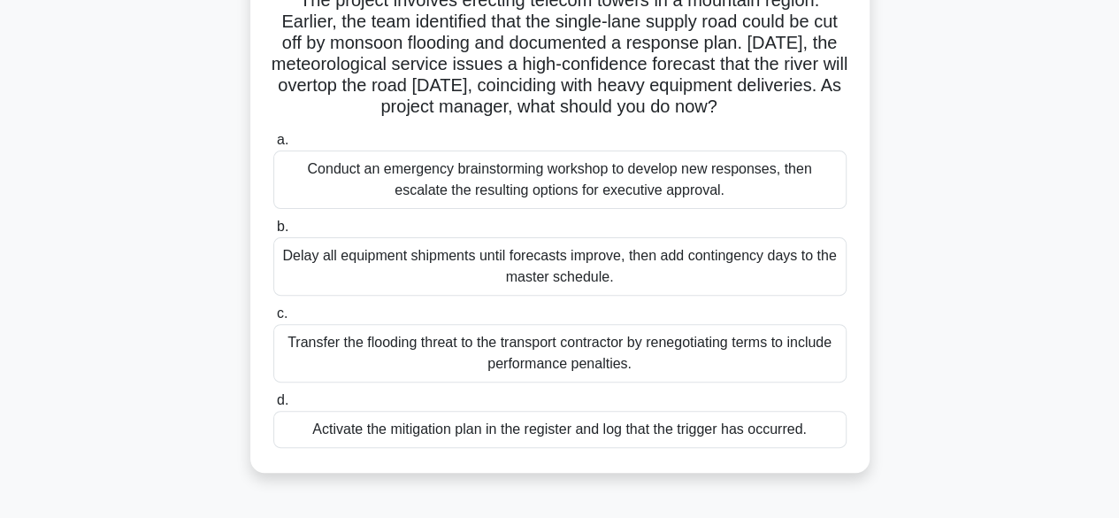
scroll to position [142, 0]
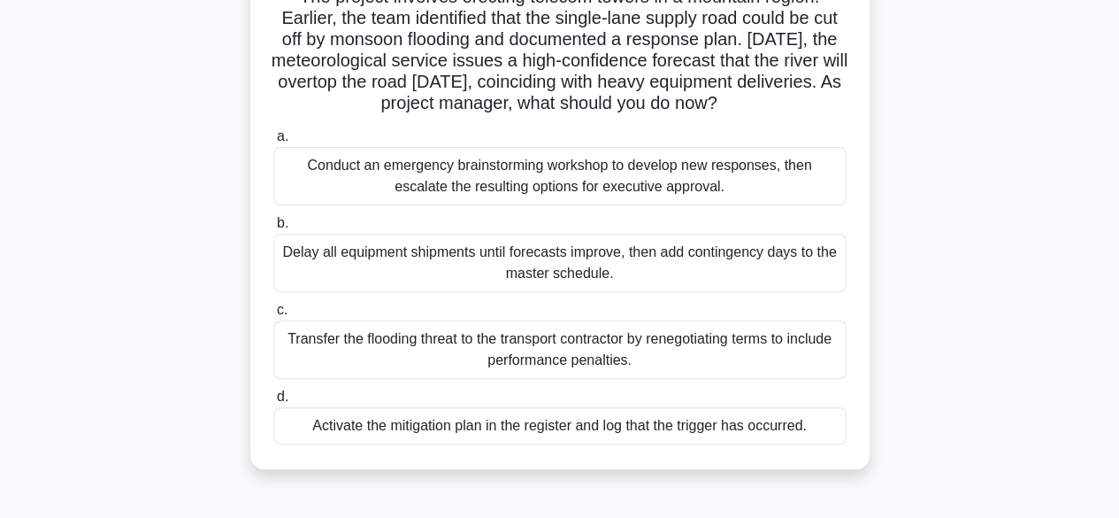
click at [480, 433] on div "Activate the mitigation plan in the register and log that the trigger has occur…" at bounding box center [559, 425] width 573 height 37
click at [273, 403] on input "d. Activate the mitigation plan in the register and log that the trigger has oc…" at bounding box center [273, 397] width 0 height 12
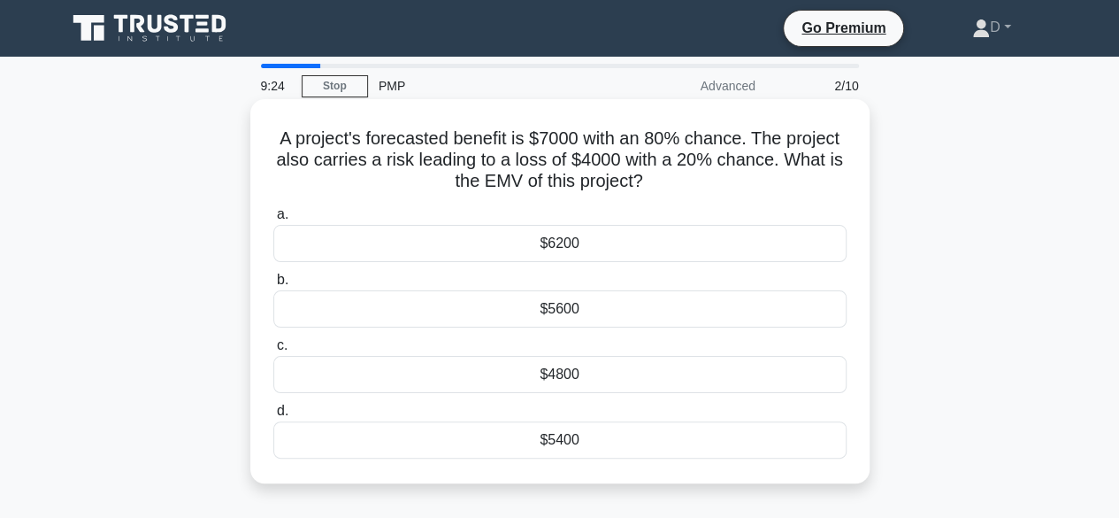
scroll to position [0, 0]
drag, startPoint x: 644, startPoint y: 185, endPoint x: 292, endPoint y: 130, distance: 356.4
click at [288, 130] on h5 "A project's forecasted benefit is $7000 with an 80% chance. The project also ca…" at bounding box center [560, 159] width 577 height 65
click at [637, 386] on div "$4800" at bounding box center [559, 374] width 573 height 37
click at [273, 351] on input "c. $4800" at bounding box center [273, 346] width 0 height 12
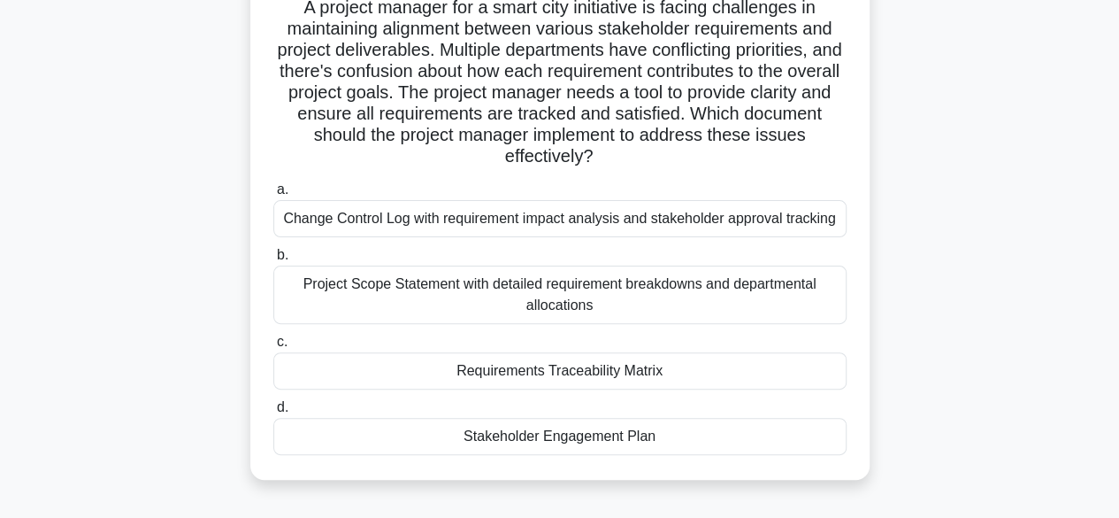
scroll to position [132, 0]
click at [676, 365] on div "Requirements Traceability Matrix" at bounding box center [559, 369] width 573 height 37
click at [273, 347] on input "c. Requirements Traceability Matrix" at bounding box center [273, 341] width 0 height 12
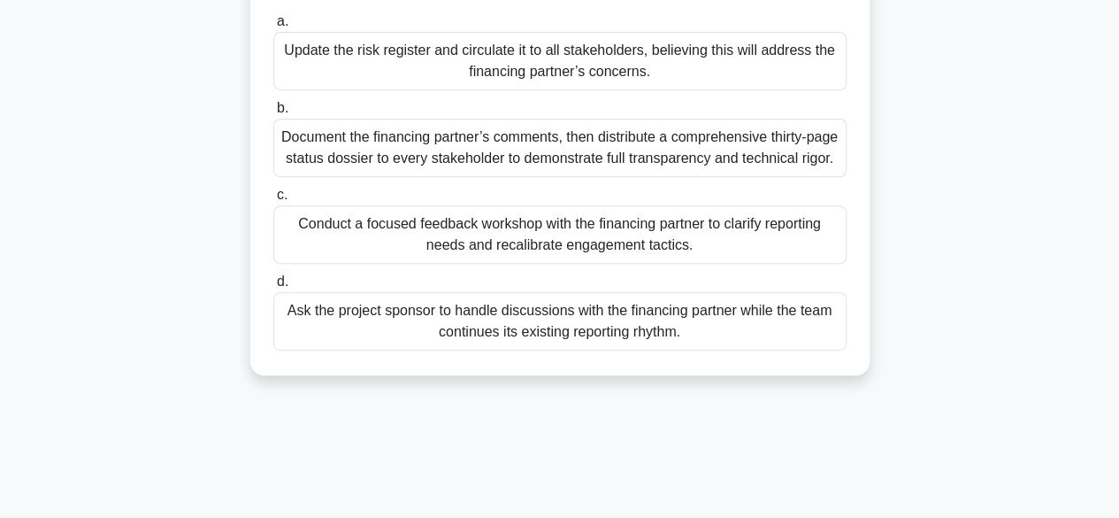
scroll to position [286, 0]
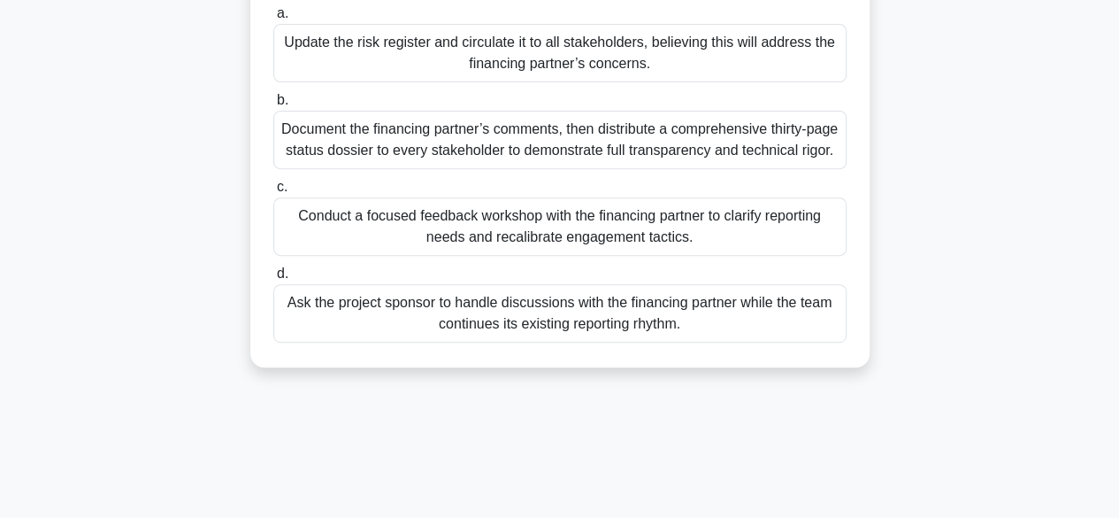
click at [721, 256] on div "Conduct a focused feedback workshop with the financing partner to clarify repor…" at bounding box center [559, 226] width 573 height 58
click at [273, 193] on input "c. Conduct a focused feedback workshop with the financing partner to clarify re…" at bounding box center [273, 187] width 0 height 12
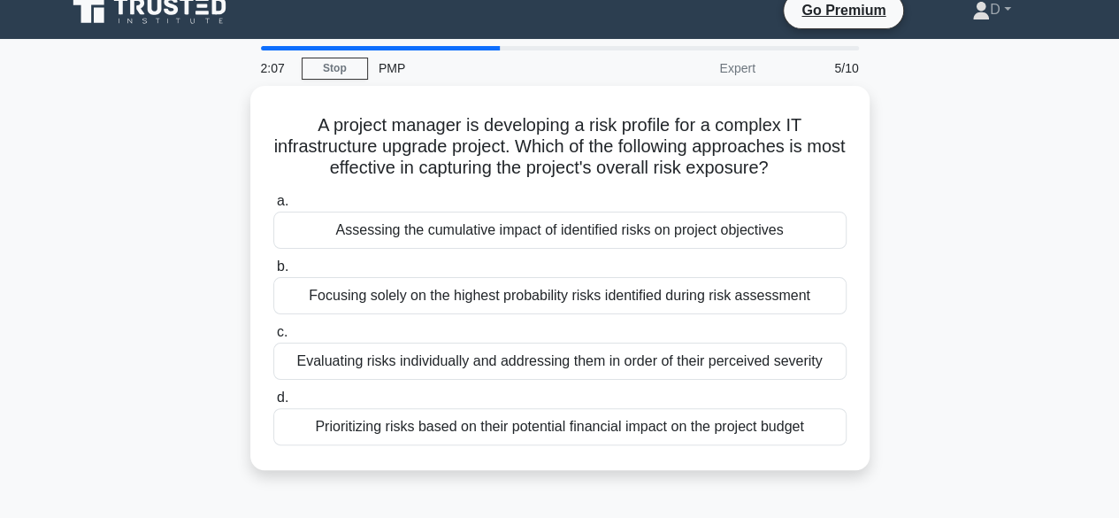
scroll to position [0, 0]
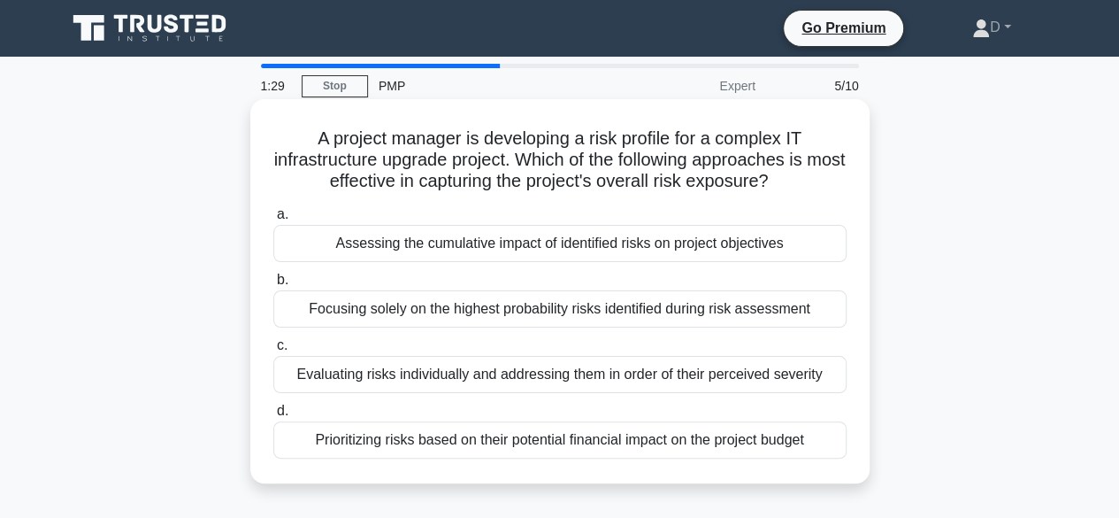
click at [652, 240] on div "Assessing the cumulative impact of identified risks on project objectives" at bounding box center [559, 243] width 573 height 37
click at [273, 220] on input "a. Assessing the cumulative impact of identified risks on project objectives" at bounding box center [273, 215] width 0 height 12
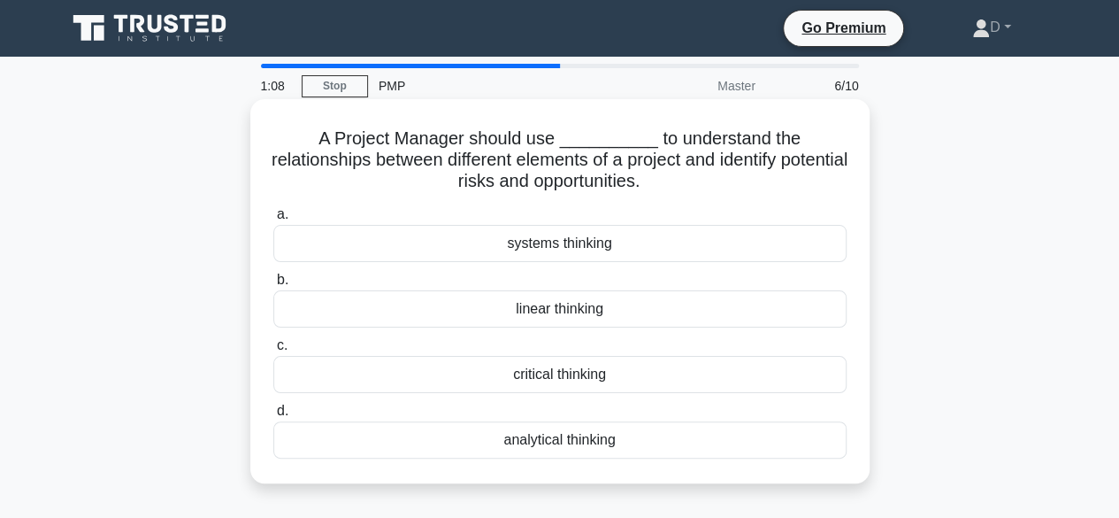
click at [687, 440] on div "analytical thinking" at bounding box center [559, 439] width 573 height 37
click at [273, 417] on input "d. analytical thinking" at bounding box center [273, 411] width 0 height 12
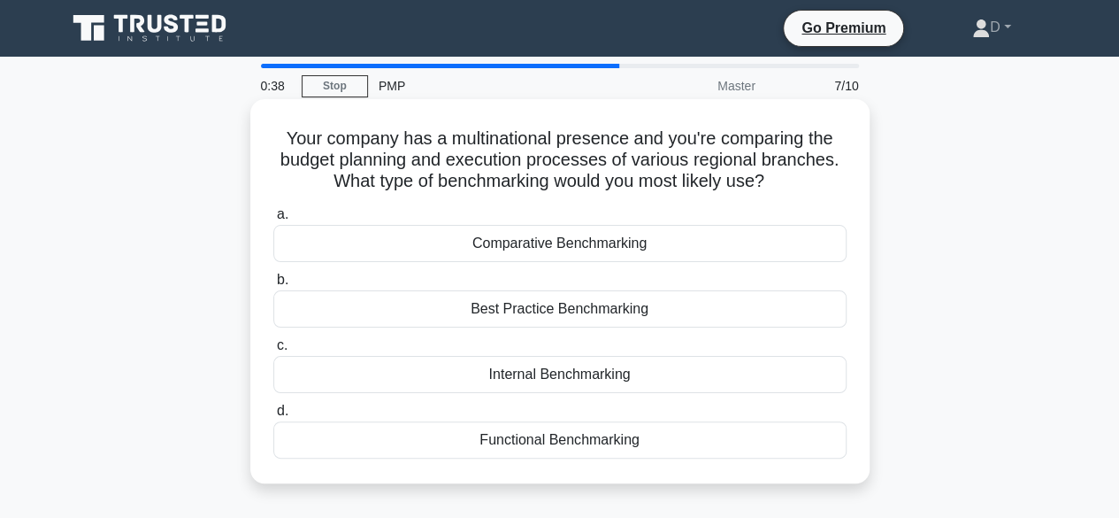
click at [632, 251] on div "Comparative Benchmarking" at bounding box center [559, 243] width 573 height 37
click at [273, 220] on input "a. Comparative Benchmarking" at bounding box center [273, 215] width 0 height 12
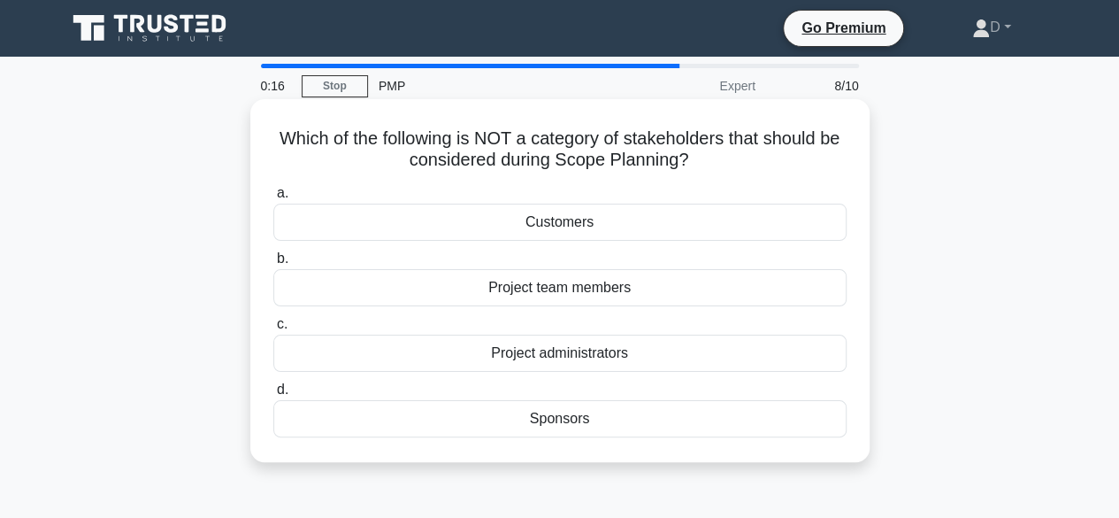
click at [618, 364] on div "Project administrators" at bounding box center [559, 352] width 573 height 37
click at [273, 330] on input "c. Project administrators" at bounding box center [273, 325] width 0 height 12
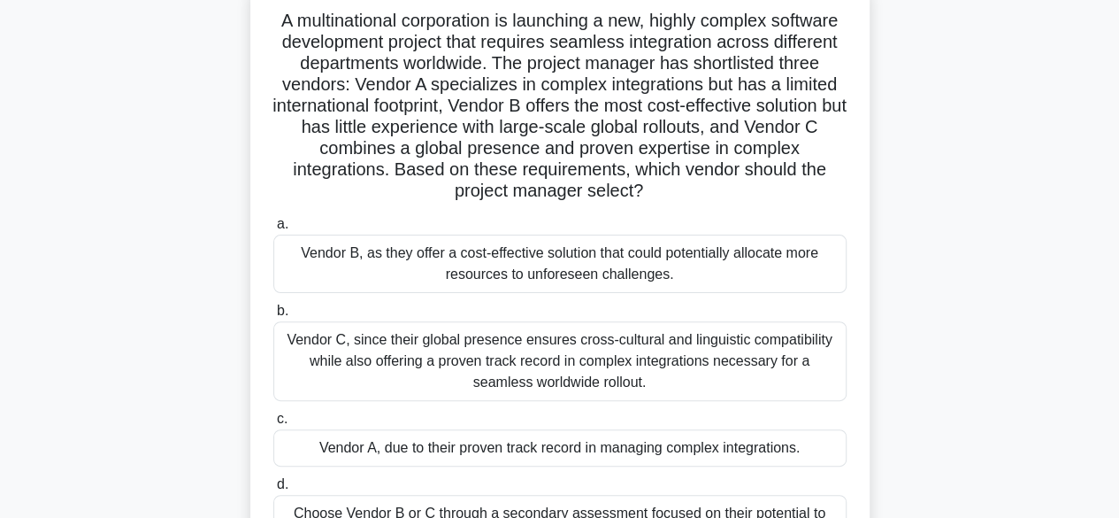
scroll to position [124, 0]
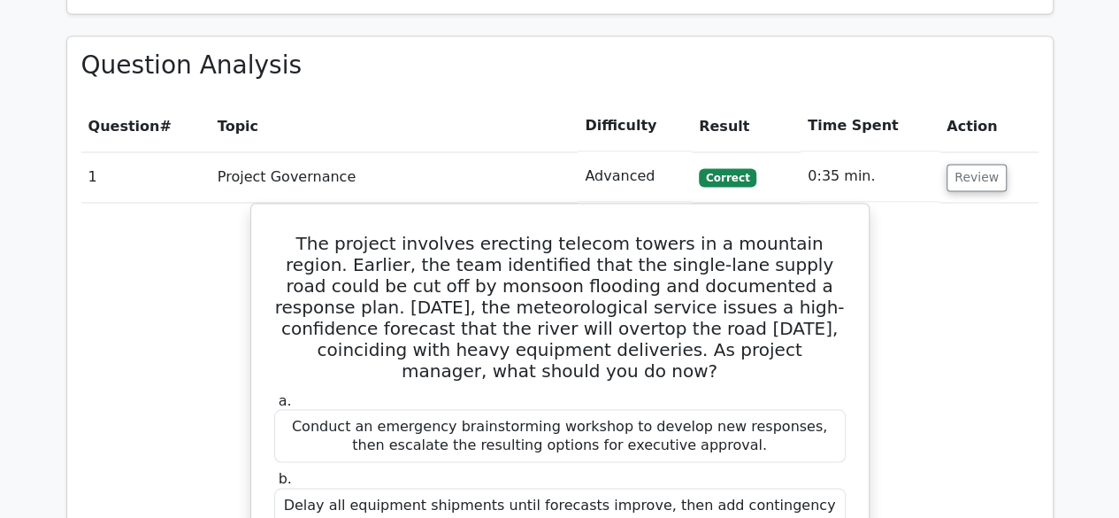
scroll to position [1421, 0]
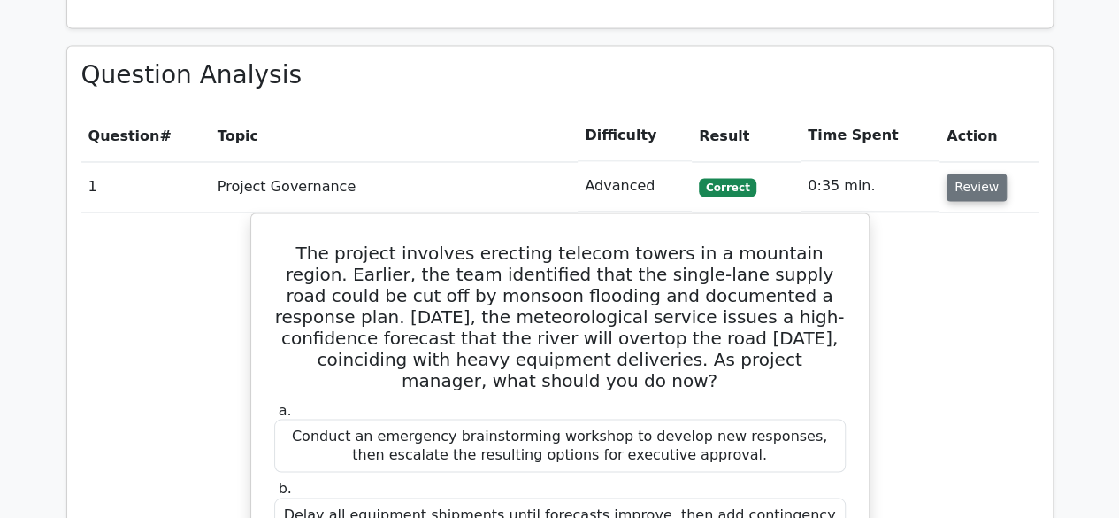
click at [979, 173] on button "Review" at bounding box center [977, 186] width 60 height 27
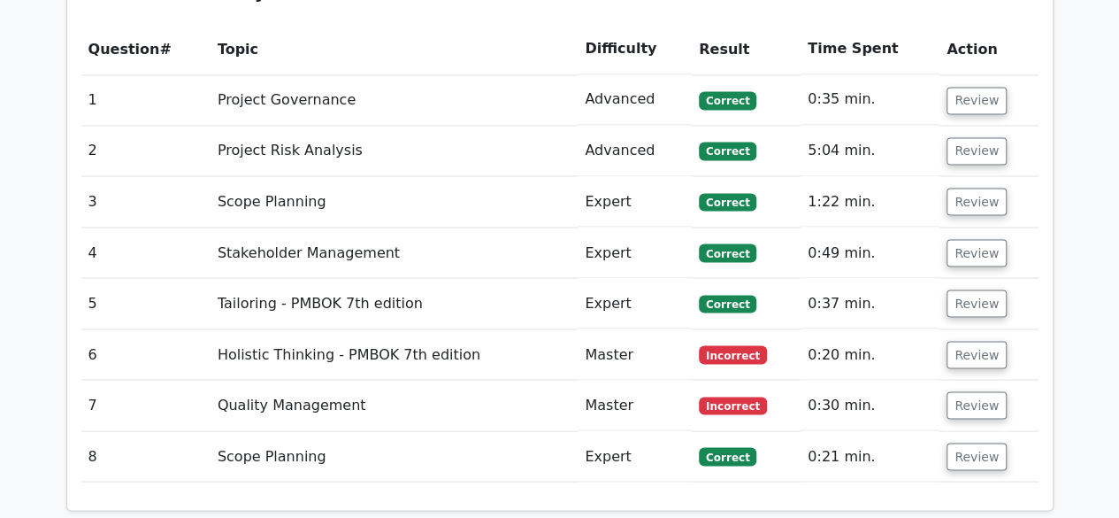
scroll to position [1516, 0]
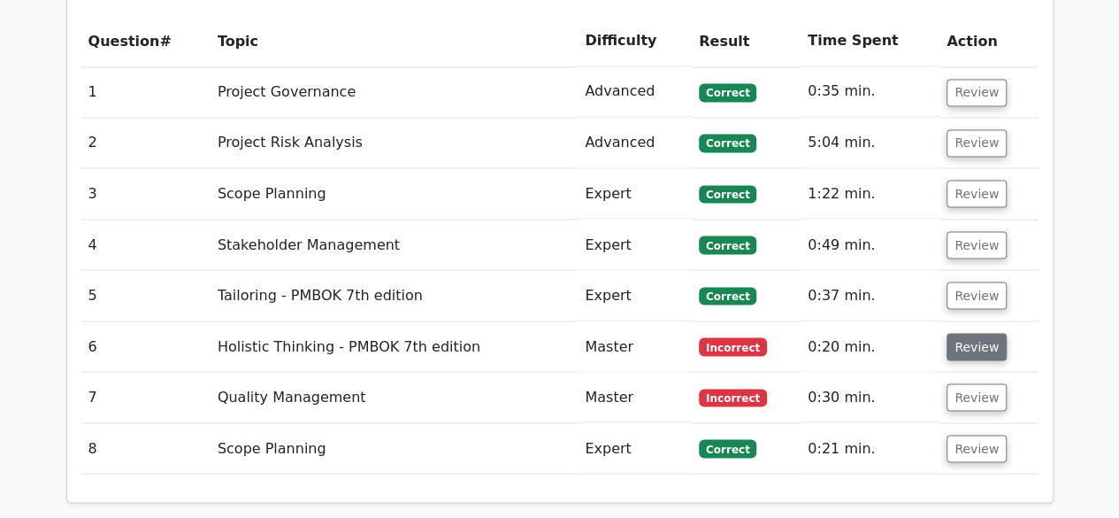
click at [975, 333] on button "Review" at bounding box center [977, 346] width 60 height 27
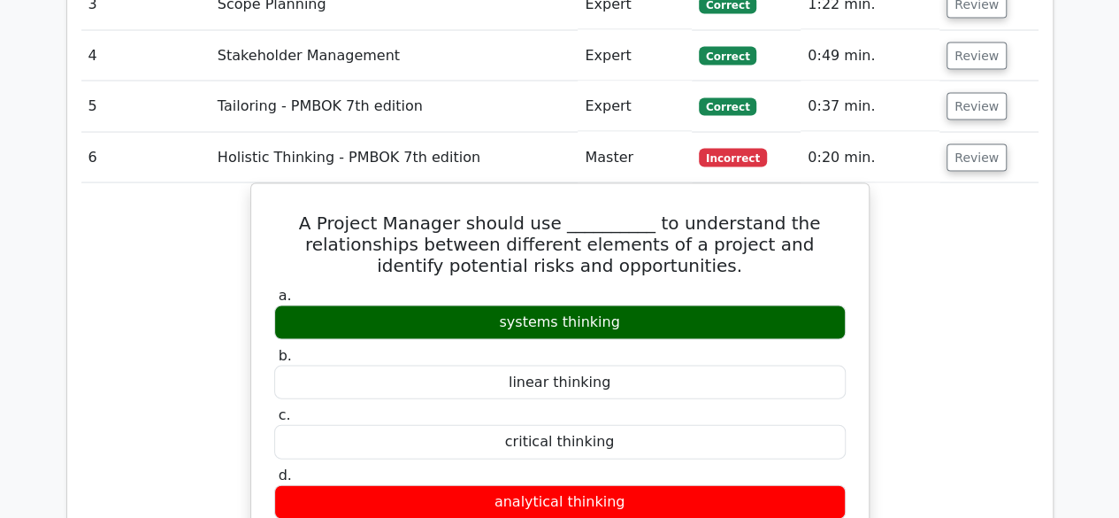
scroll to position [1686, 0]
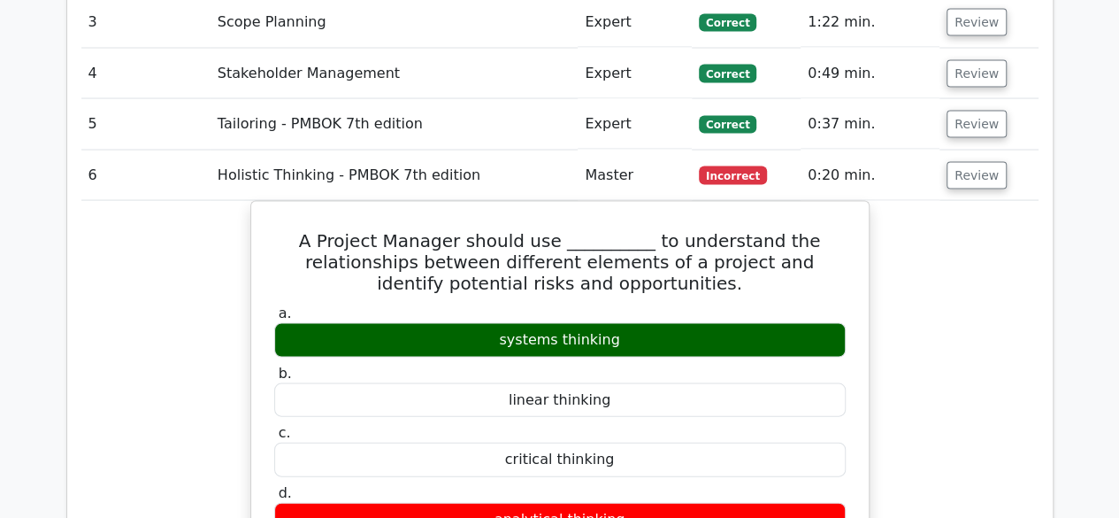
click at [967, 111] on button "Review" at bounding box center [977, 124] width 60 height 27
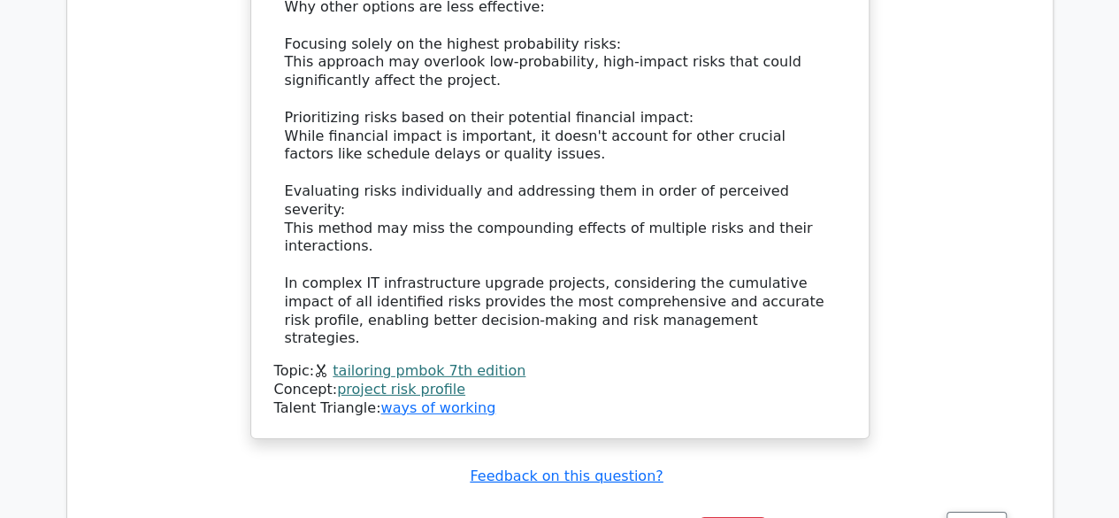
scroll to position [2519, 0]
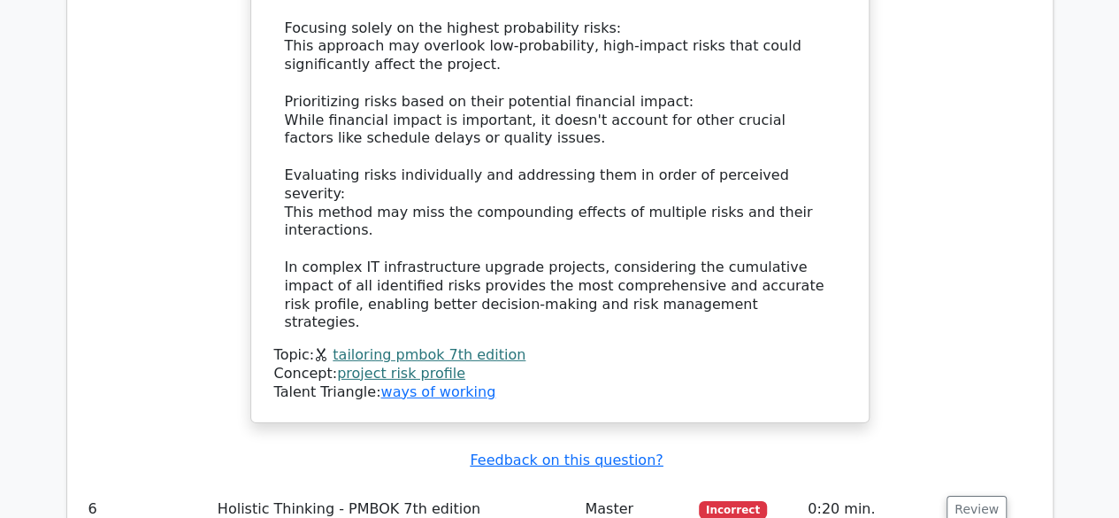
drag, startPoint x: 603, startPoint y: 373, endPoint x: 264, endPoint y: 309, distance: 345.0
copy h5 "A Project Manager should use __________ to understand the relationships between…"
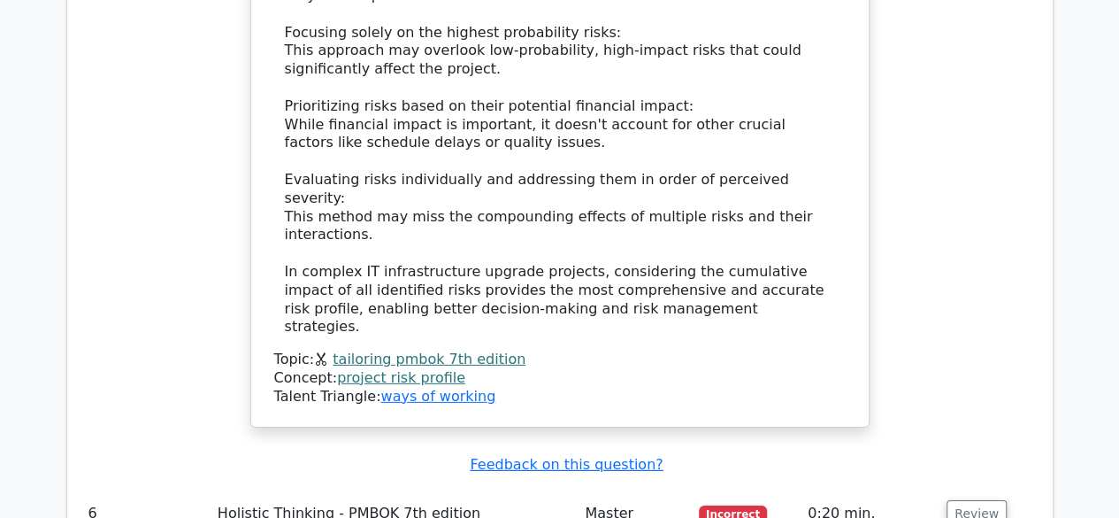
drag, startPoint x: 1115, startPoint y: 298, endPoint x: 1116, endPoint y: 307, distance: 8.9
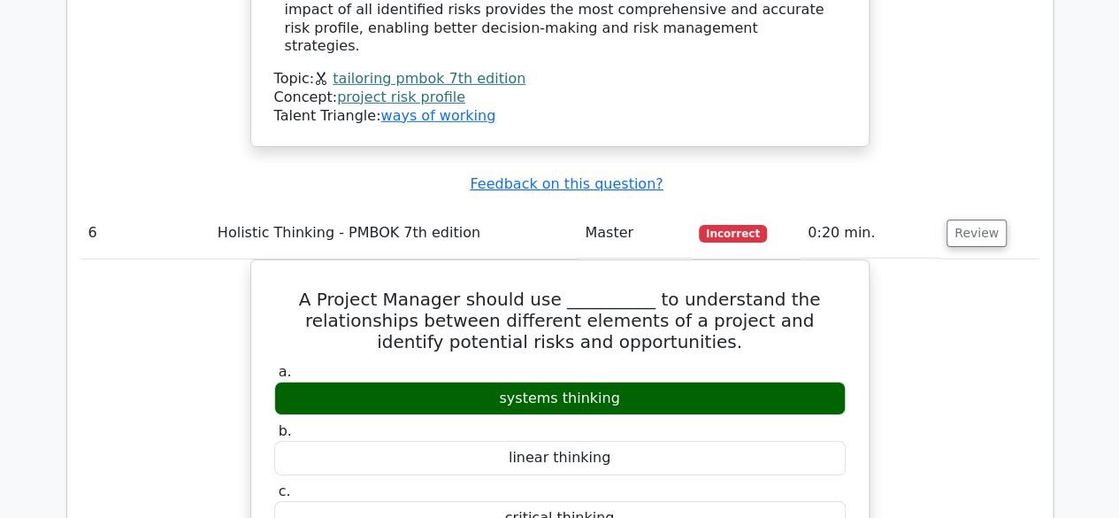
scroll to position [2783, 0]
